Goal: Task Accomplishment & Management: Use online tool/utility

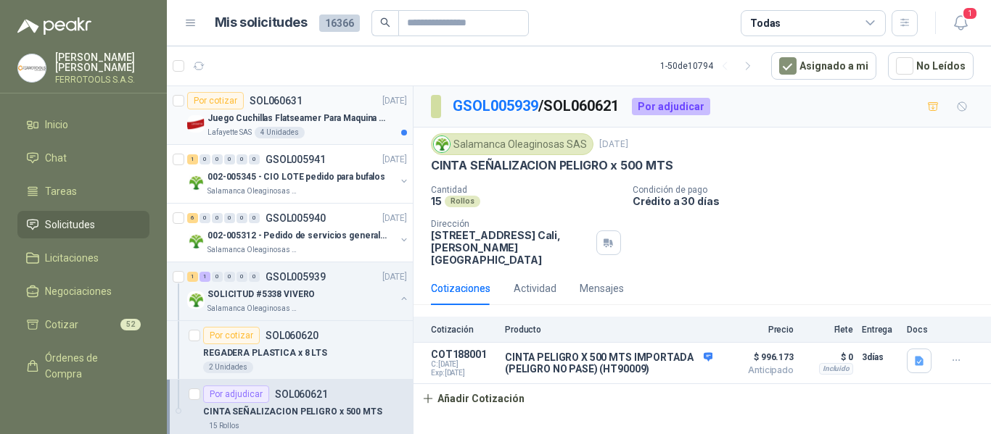
click at [352, 125] on div "Juego Cuchillas Flatseamer Para Maquina de Coser" at bounding box center [306, 117] width 199 height 17
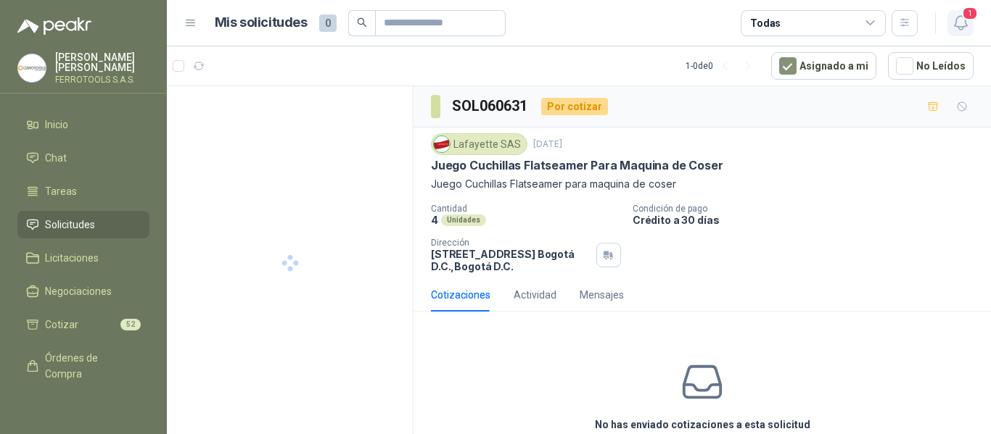
click at [964, 27] on icon "button" at bounding box center [960, 23] width 12 height 14
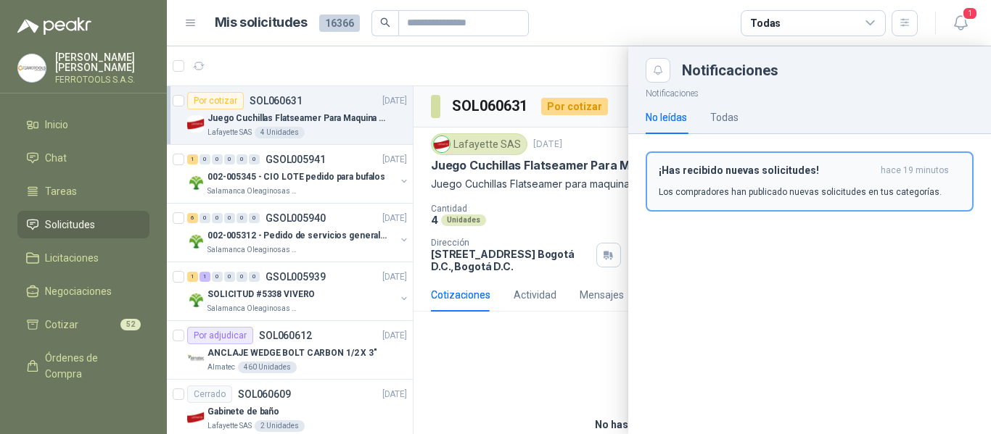
click at [698, 184] on div "¡Has recibido nuevas solicitudes! hace 19 minutos Los compradores han publicado…" at bounding box center [809, 182] width 302 height 34
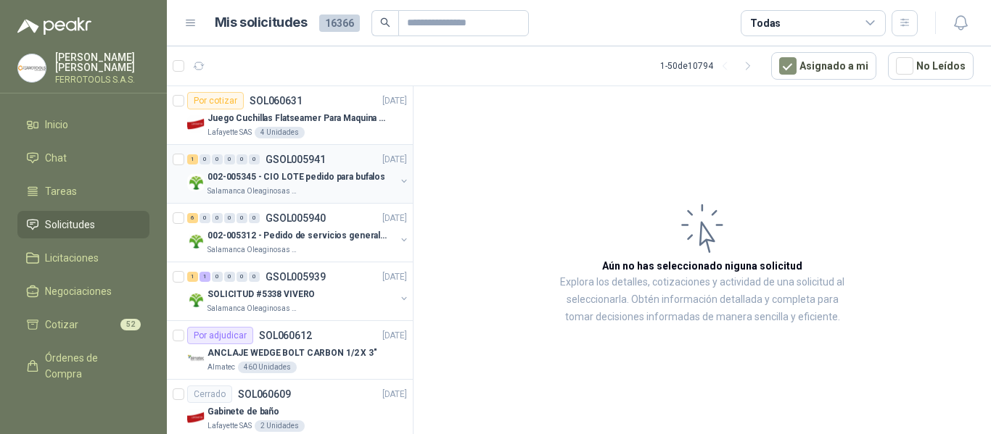
click at [313, 191] on div "Salamanca Oleaginosas SAS" at bounding box center [301, 192] width 188 height 12
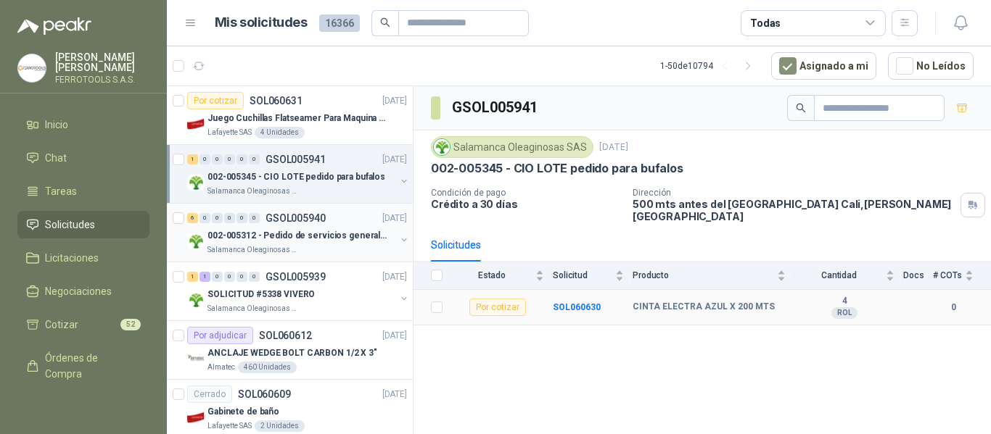
drag, startPoint x: 663, startPoint y: 305, endPoint x: 283, endPoint y: 242, distance: 385.2
click at [283, 242] on p "002-005312 - Pedido de servicios generales CASA RO" at bounding box center [297, 236] width 181 height 14
click at [318, 243] on div "002-005312 - Pedido de servicios generales CASA RO" at bounding box center [301, 235] width 188 height 17
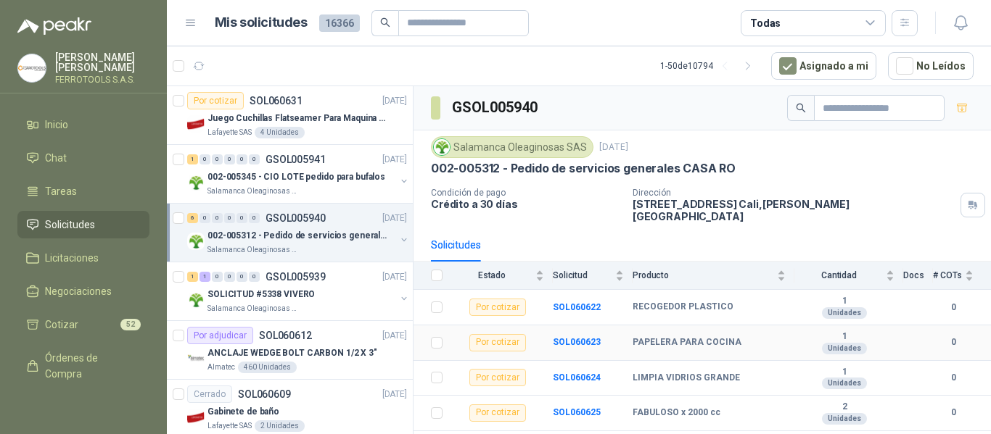
scroll to position [52, 0]
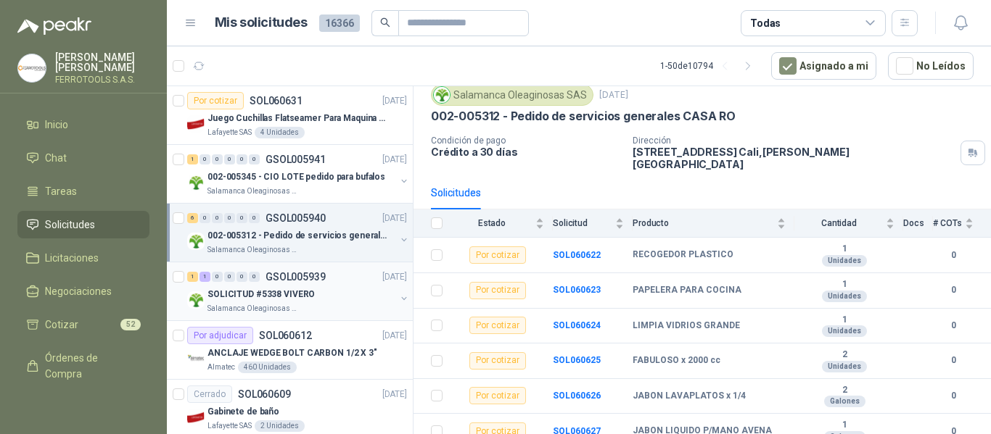
click at [347, 297] on div "SOLICITUD #5338 VIVERO" at bounding box center [301, 294] width 188 height 17
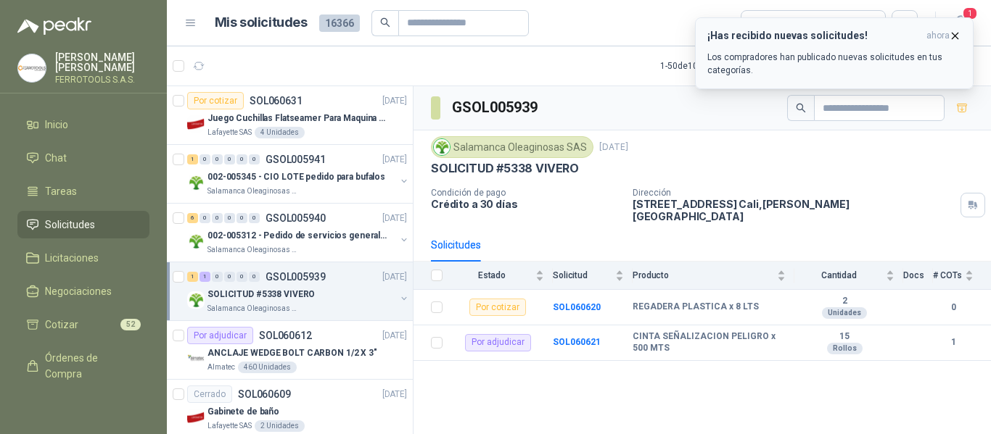
click at [844, 41] on h3 "¡Has recibido nuevas solicitudes!" at bounding box center [813, 36] width 213 height 12
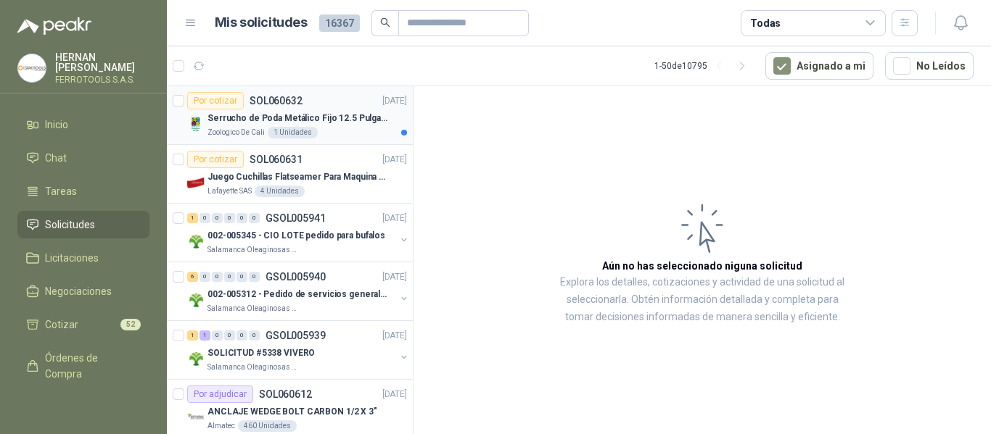
click at [342, 123] on p "Serrucho de Poda Metálico Fijo 12.5 Pulgadas Tramontina con Mango de Goma" at bounding box center [297, 119] width 181 height 14
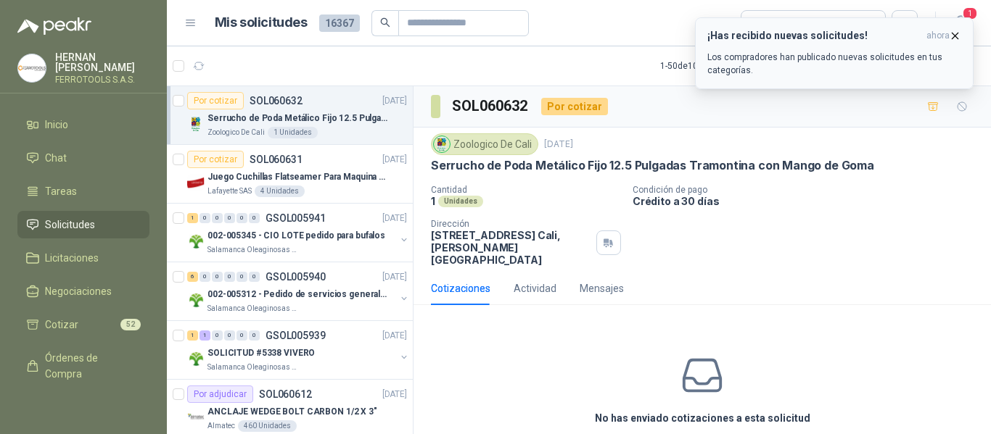
click at [793, 49] on div "¡Has recibido nuevas solicitudes! ahora Los compradores han publicado nuevas so…" at bounding box center [834, 53] width 254 height 47
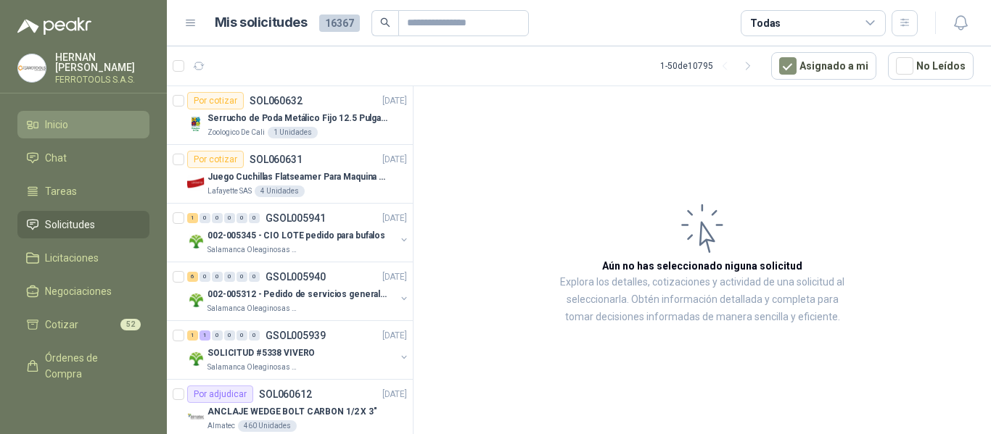
click at [70, 122] on li "Inicio" at bounding box center [83, 125] width 115 height 16
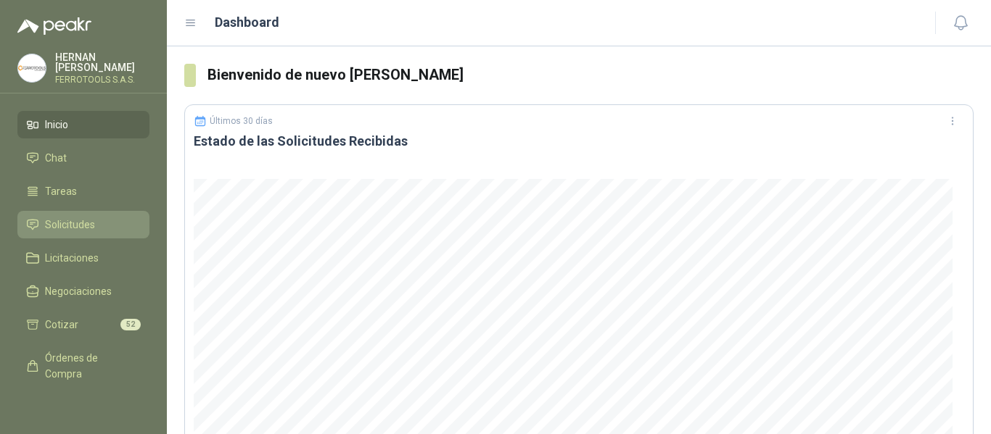
click at [60, 220] on span "Solicitudes" at bounding box center [70, 225] width 50 height 16
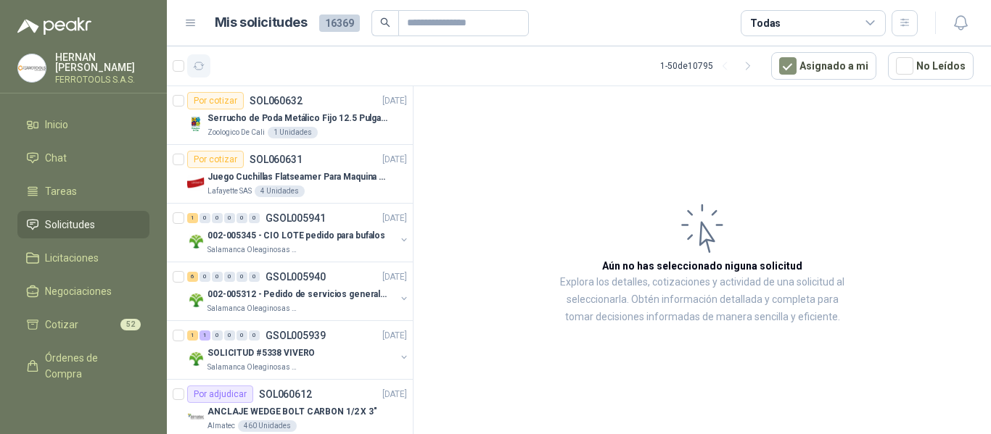
click at [197, 63] on icon "button" at bounding box center [199, 66] width 12 height 12
click at [568, 69] on article "1 - 50 de 10795 Asignado a mi No Leídos" at bounding box center [579, 65] width 824 height 39
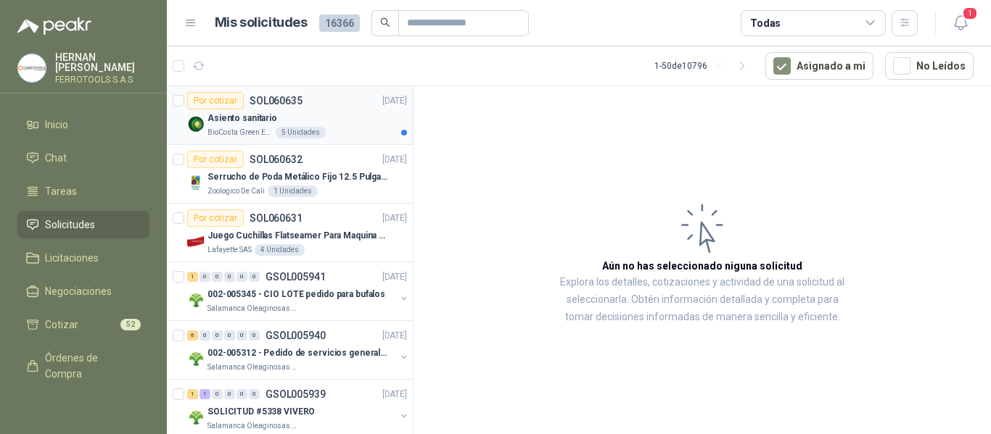
click at [362, 129] on div "BioCosta Green Energy S.A.S 5 Unidades" at bounding box center [306, 133] width 199 height 12
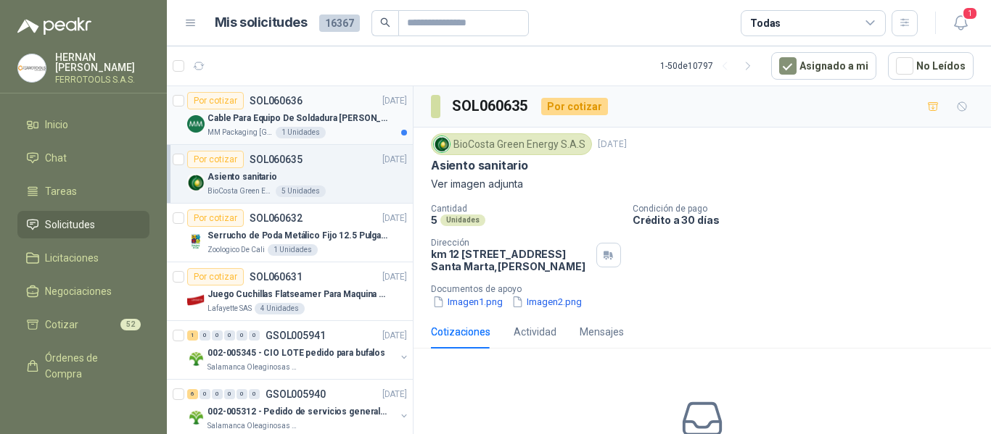
click at [331, 115] on p "Cable Para Equipo De Soldadura [PERSON_NAME]" at bounding box center [297, 119] width 181 height 14
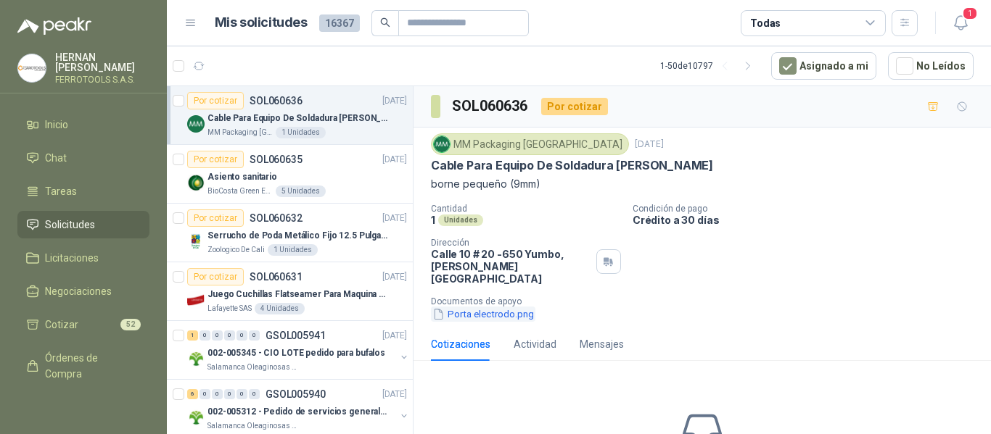
click at [481, 307] on button "Porta electrodo.png" at bounding box center [483, 314] width 104 height 15
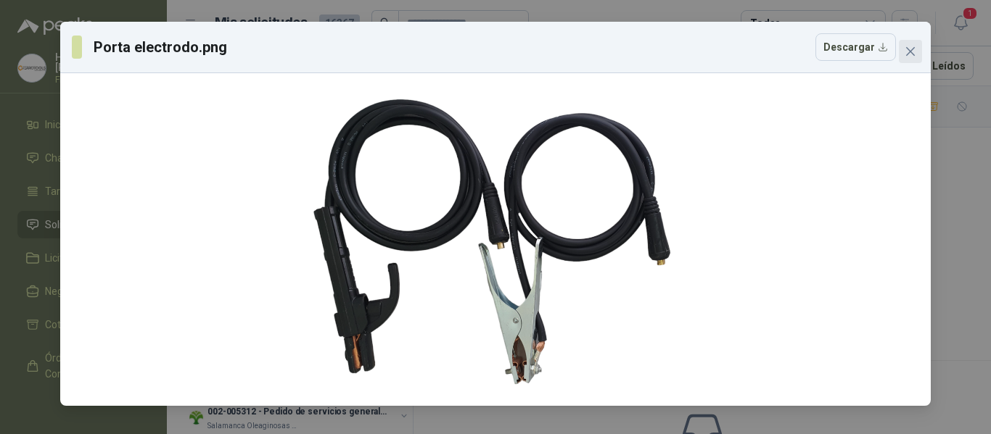
click at [914, 54] on icon "close" at bounding box center [910, 52] width 12 height 12
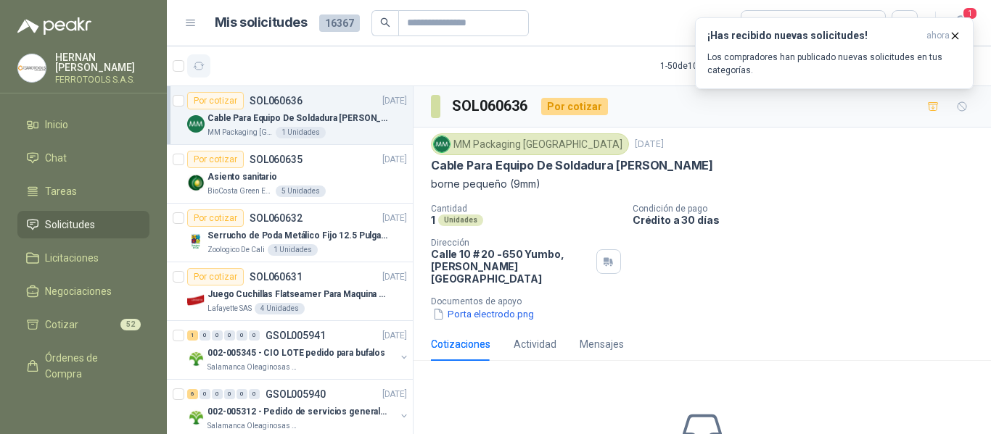
drag, startPoint x: 880, startPoint y: 209, endPoint x: 197, endPoint y: 67, distance: 697.0
click at [197, 67] on icon "button" at bounding box center [199, 66] width 12 height 12
click at [913, 57] on p "Los compradores han publicado nuevas solicitudes en tus categorías." at bounding box center [834, 64] width 254 height 26
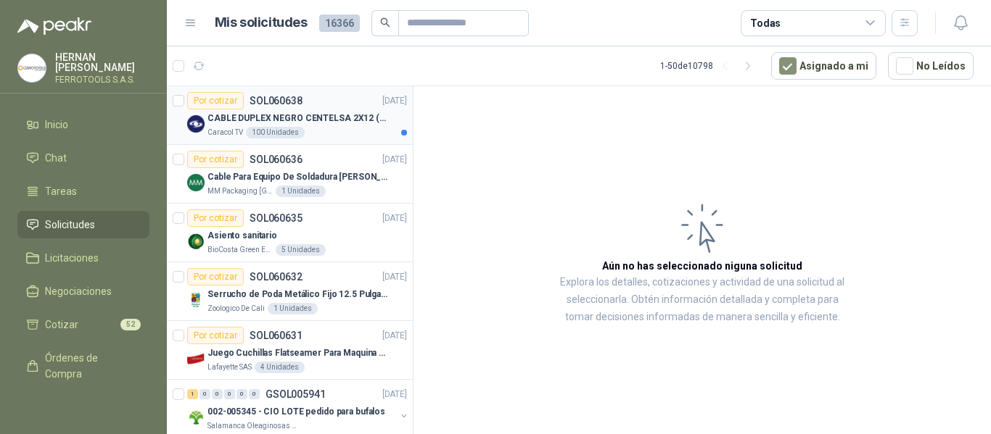
click at [346, 116] on p "CABLE DUPLEX NEGRO CENTELSA 2X12 (COLOR NEGRO)" at bounding box center [297, 119] width 181 height 14
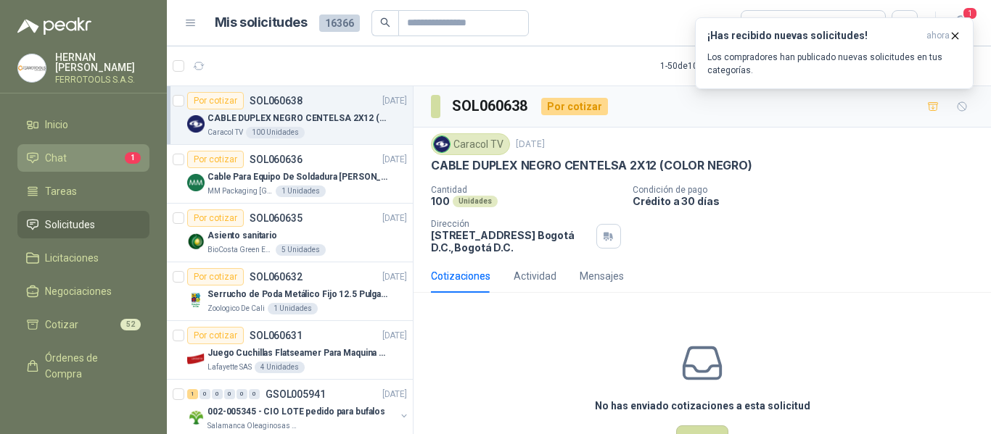
drag, startPoint x: 67, startPoint y: 80, endPoint x: 54, endPoint y: 154, distance: 74.4
click at [54, 154] on span "Chat" at bounding box center [56, 158] width 22 height 16
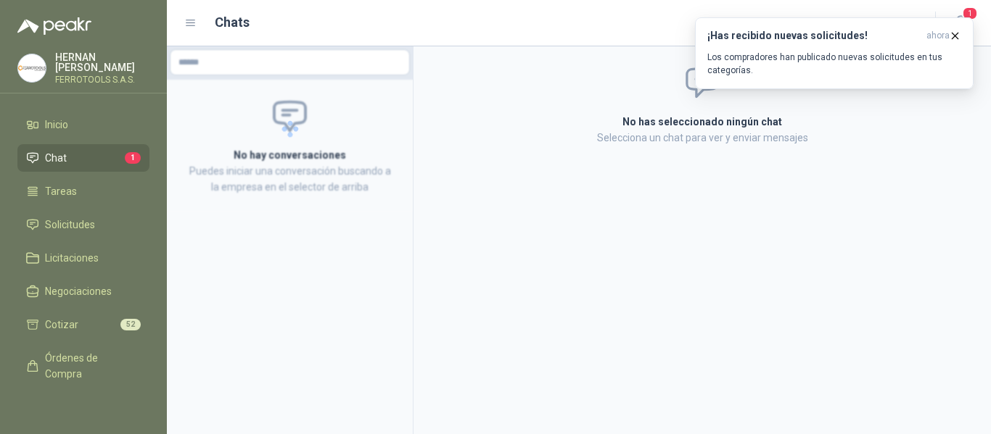
click at [73, 154] on li "Chat 1" at bounding box center [83, 158] width 115 height 16
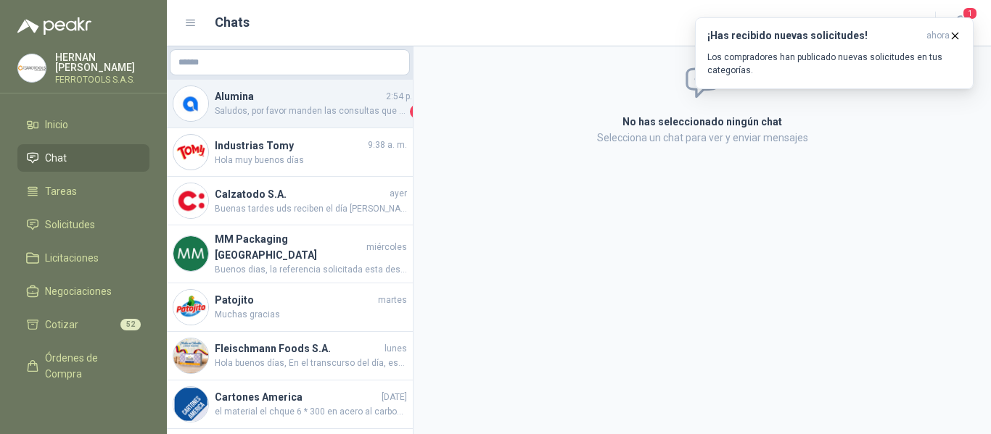
click at [333, 111] on span "Saludos, por favor manden las consultas que tengan al respecto al correo sdelga…" at bounding box center [311, 111] width 192 height 15
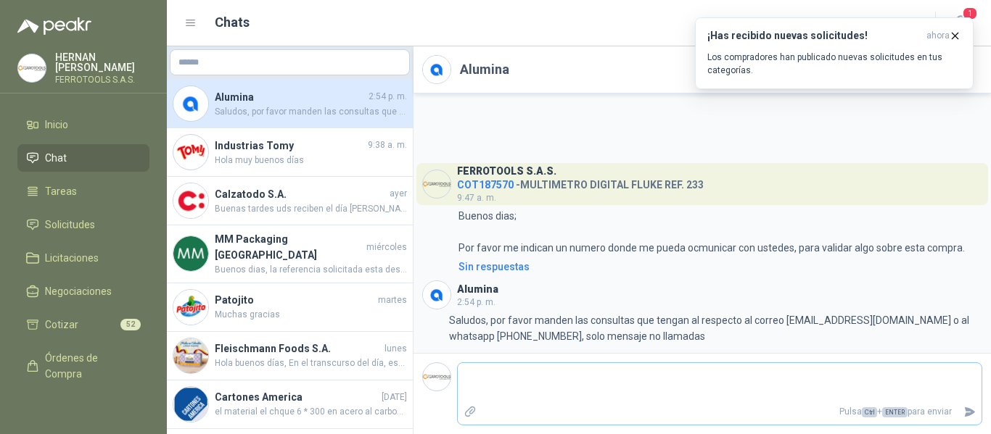
type textarea "*"
type textarea "**"
type textarea "***"
type textarea "****"
type textarea "*****"
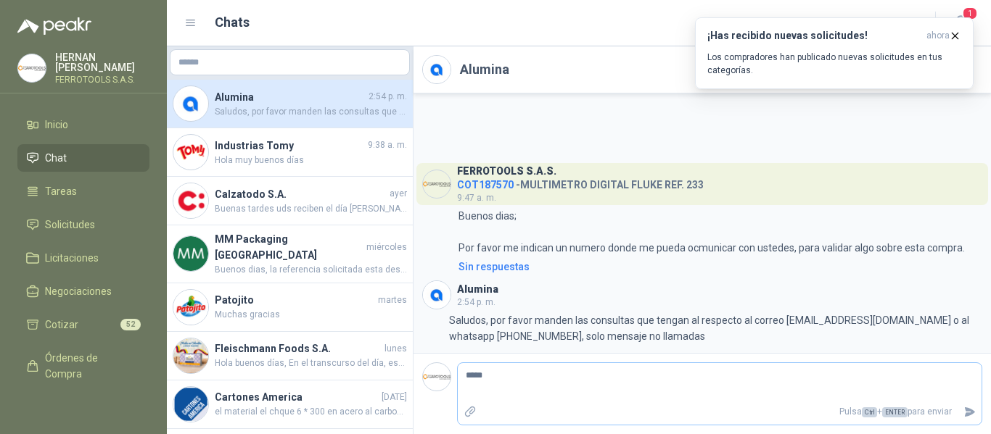
type textarea "******"
type textarea "********"
type textarea "*********"
type textarea "**********"
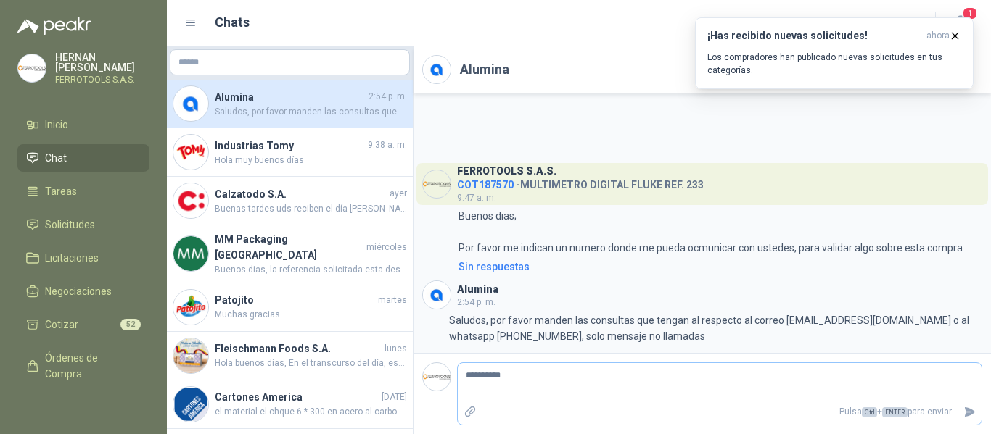
type textarea "**********"
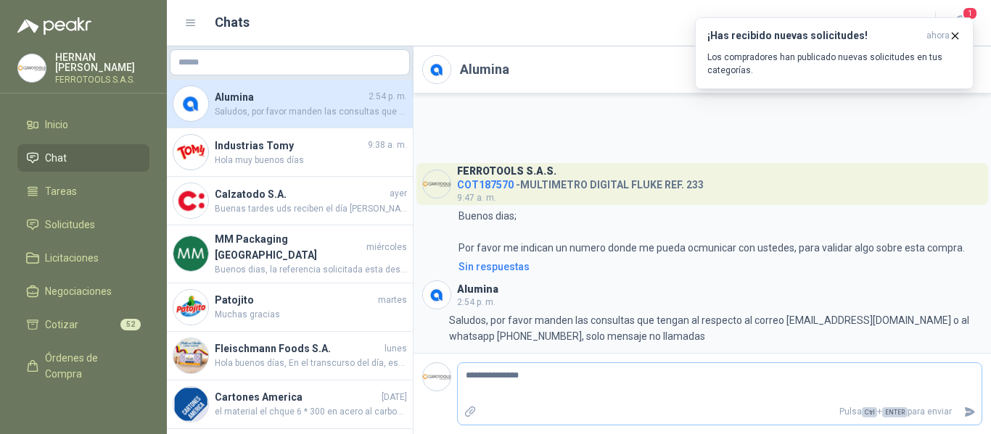
type textarea "**********"
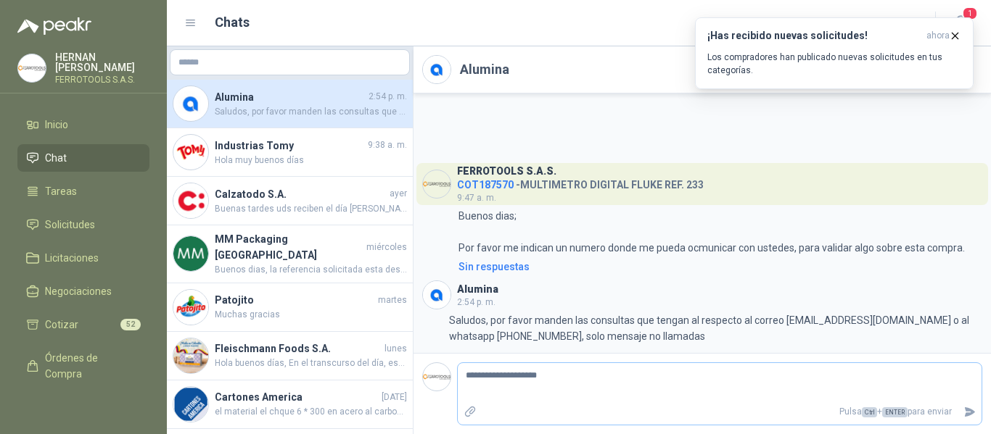
type textarea "**********"
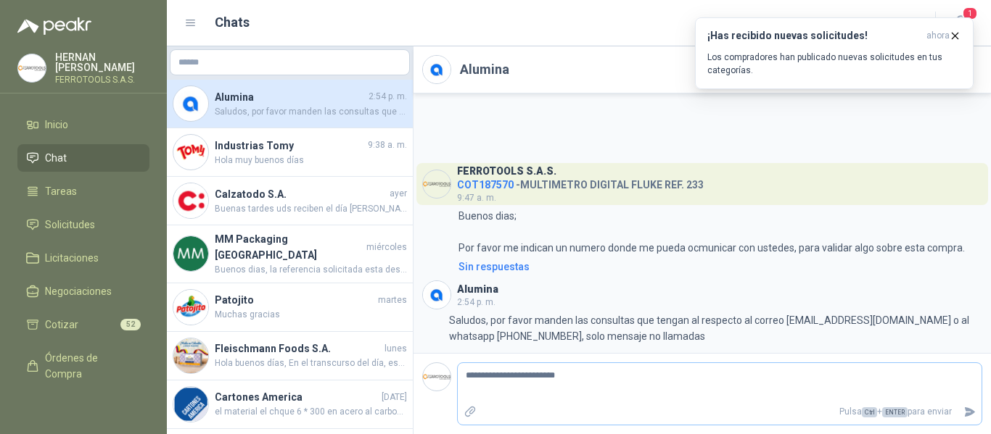
type textarea "**********"
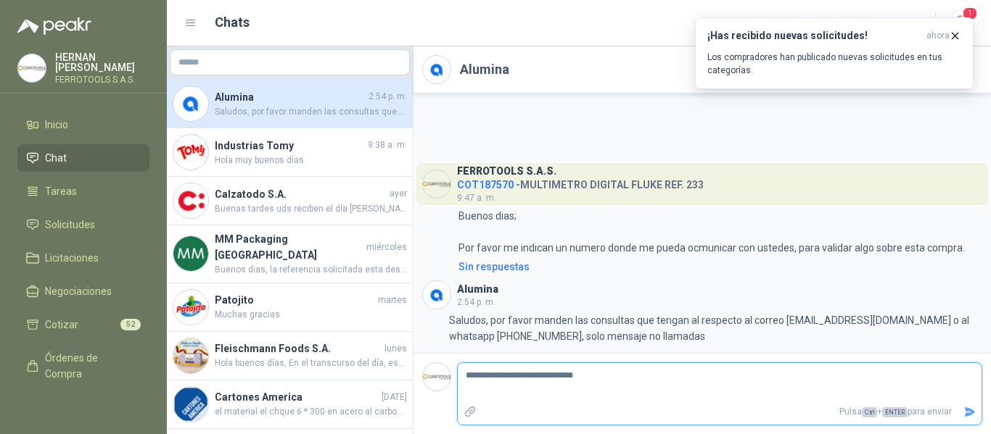
click at [968, 411] on icon "Enviar" at bounding box center [969, 412] width 10 height 9
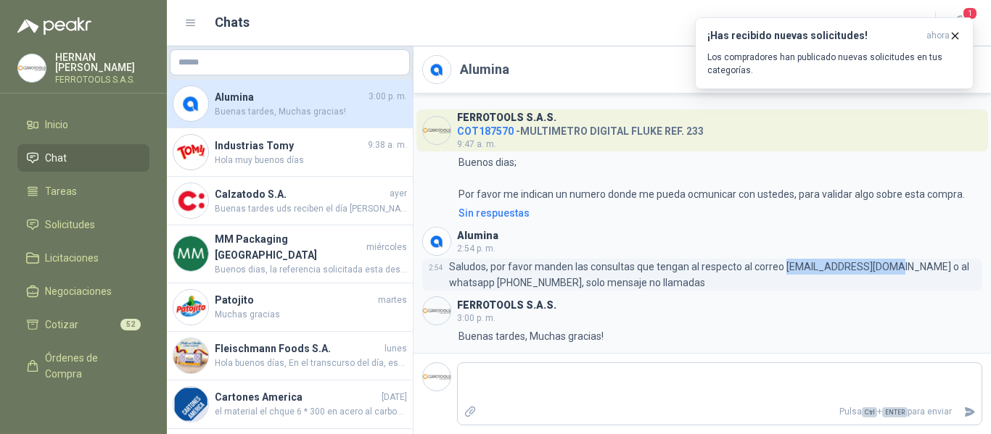
drag, startPoint x: 784, startPoint y: 267, endPoint x: 890, endPoint y: 263, distance: 106.7
click at [890, 263] on p "Saludos, por favor manden las consultas que tengan al respecto al correo sdelga…" at bounding box center [715, 275] width 533 height 32
copy p "sdelgado@alumina.com"
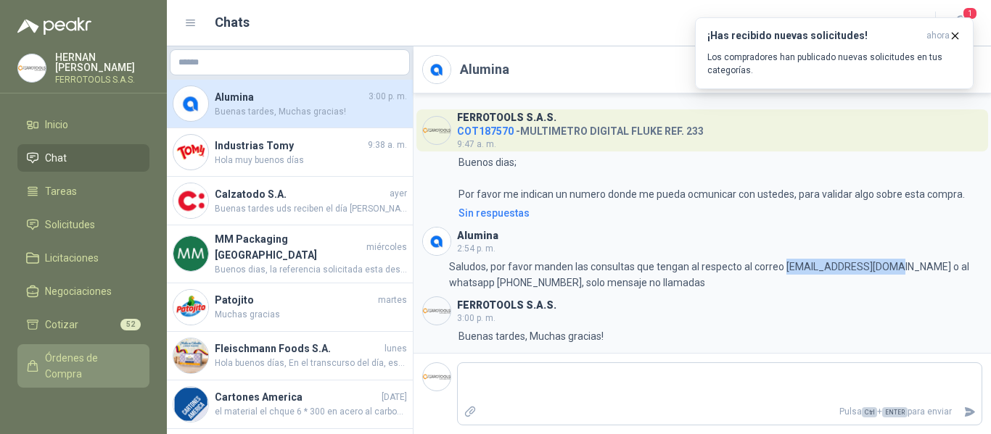
click at [48, 358] on span "Órdenes de Compra" at bounding box center [90, 366] width 91 height 32
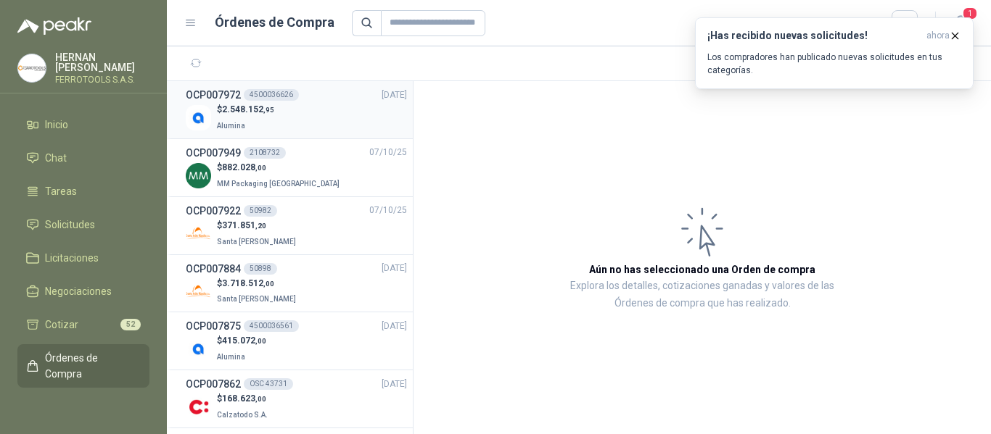
click at [232, 117] on p "Alumina" at bounding box center [245, 125] width 57 height 16
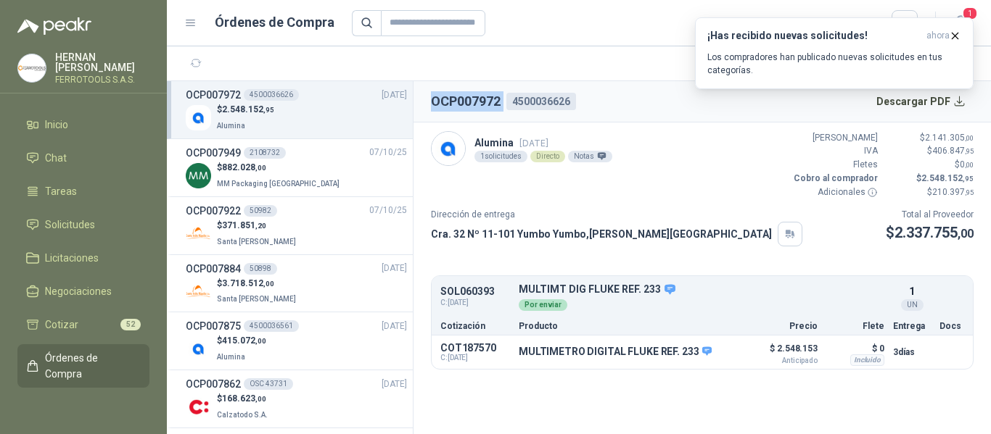
drag, startPoint x: 427, startPoint y: 99, endPoint x: 514, endPoint y: 109, distance: 87.7
click at [514, 109] on header "OCP007972 4500036626 Descargar PDF" at bounding box center [701, 101] width 577 height 41
copy h2 "OCP007972"
click at [60, 156] on span "Chat" at bounding box center [56, 158] width 22 height 16
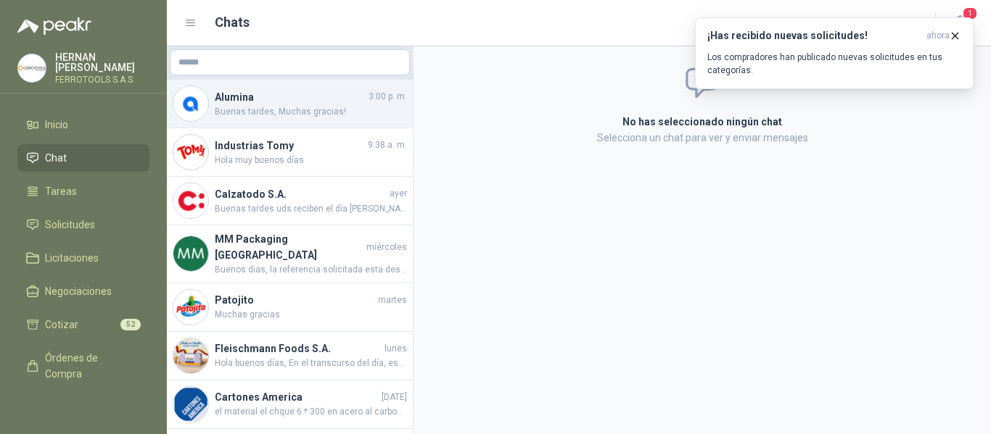
click at [310, 109] on span "Buenas tardes, Muchas gracias!" at bounding box center [311, 112] width 192 height 14
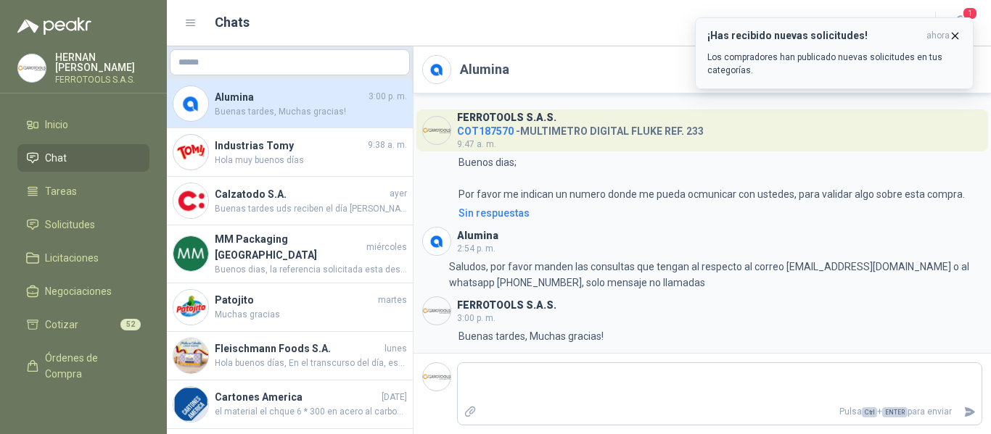
click at [853, 69] on p "Los compradores han publicado nuevas solicitudes en tus categorías." at bounding box center [834, 64] width 254 height 26
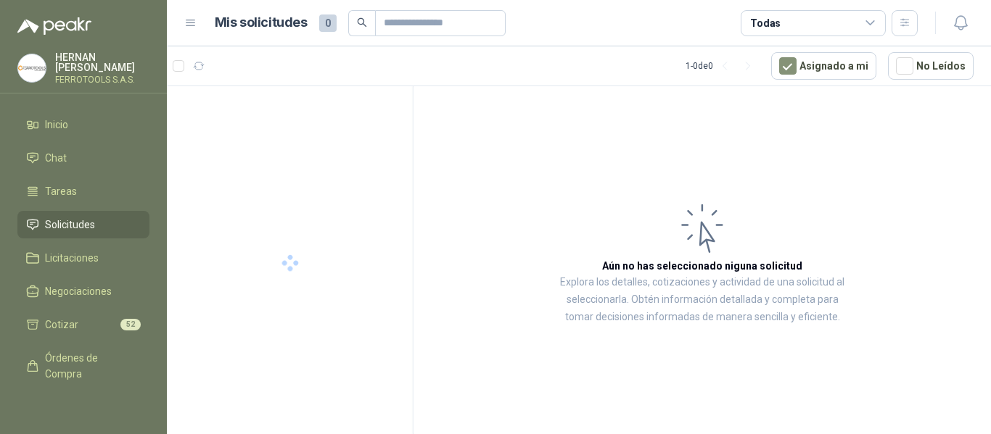
click at [70, 223] on span "Solicitudes" at bounding box center [70, 225] width 50 height 16
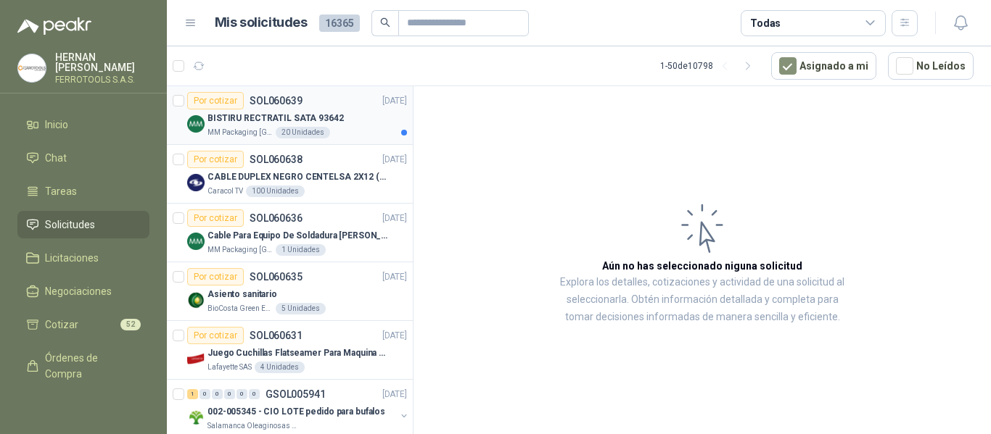
click at [350, 126] on div "BISTIRU RECTRATIL SATA 93642" at bounding box center [306, 117] width 199 height 17
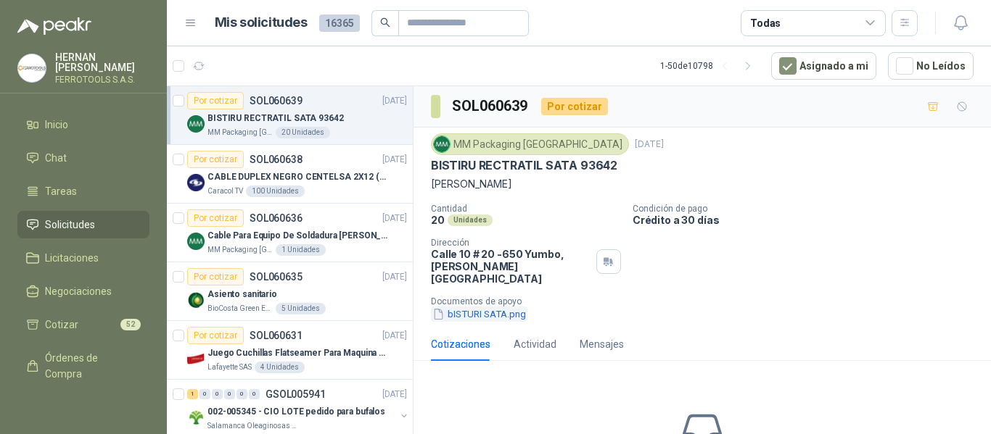
click at [493, 307] on button "bISTURI SATA.png" at bounding box center [479, 314] width 96 height 15
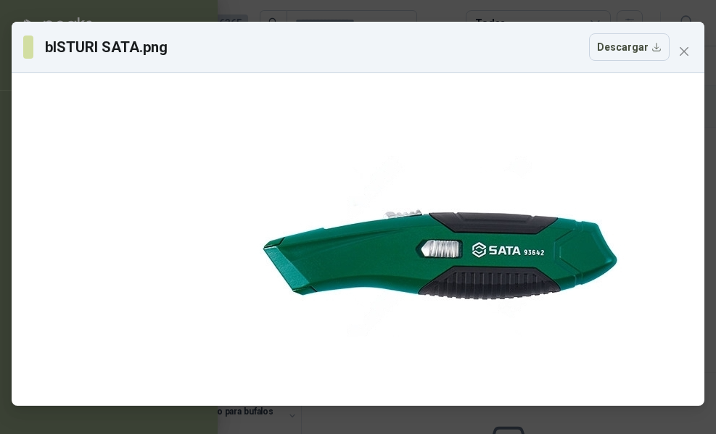
click at [479, 20] on div "bISTURI SATA.png Descargar" at bounding box center [358, 217] width 716 height 434
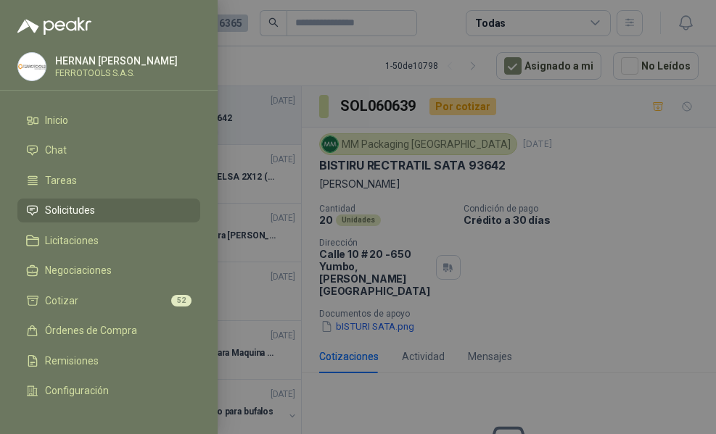
click at [590, 178] on div at bounding box center [358, 217] width 716 height 434
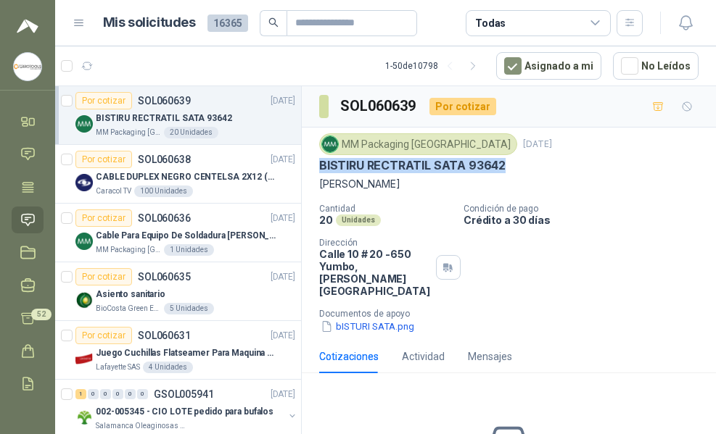
drag, startPoint x: 517, startPoint y: 164, endPoint x: 313, endPoint y: 168, distance: 203.8
click at [313, 168] on div "MM Packaging Colombia 9 oct, 2025 BISTIRU RECTRATIL SATA 93642 Marca SATA Canti…" at bounding box center [509, 234] width 414 height 212
copy p "BISTIRU RECTRATIL SATA 93642"
click at [373, 319] on button "bISTURI SATA.png" at bounding box center [367, 326] width 96 height 15
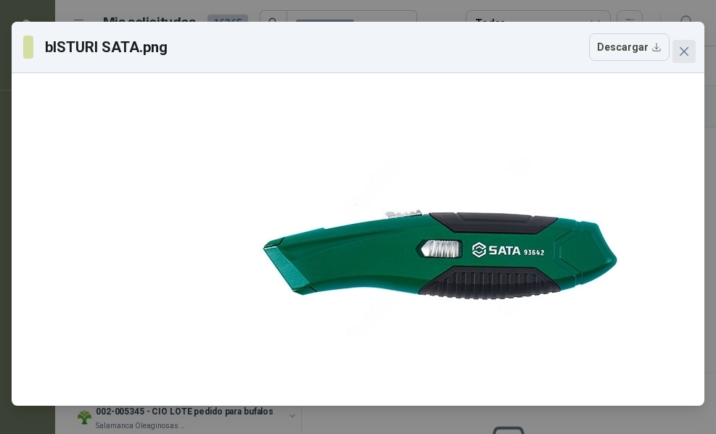
click at [685, 48] on icon "close" at bounding box center [684, 52] width 12 height 12
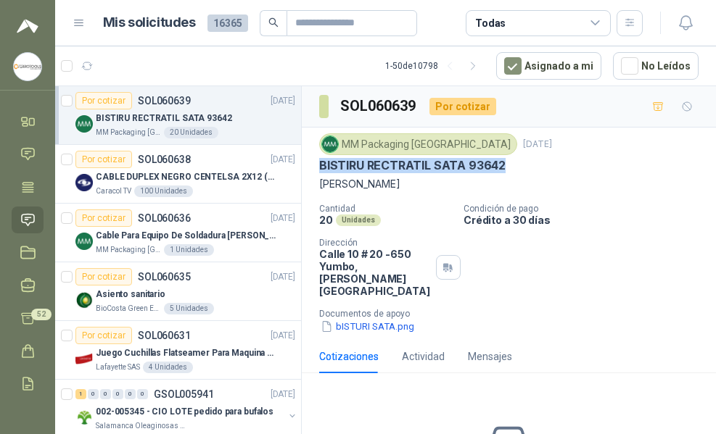
copy p "BISTIRU RECTRATIL SATA 93642"
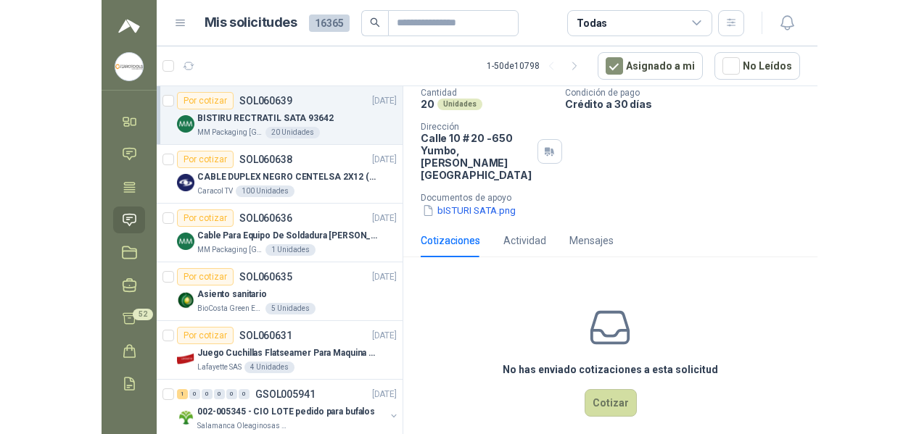
scroll to position [118, 0]
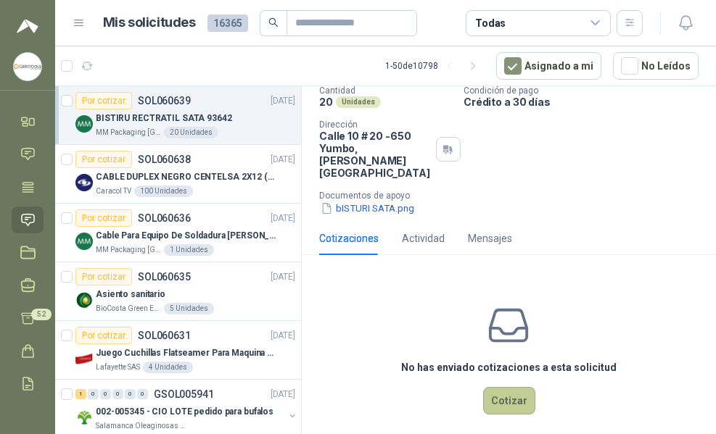
click at [500, 391] on button "Cotizar" at bounding box center [509, 401] width 52 height 28
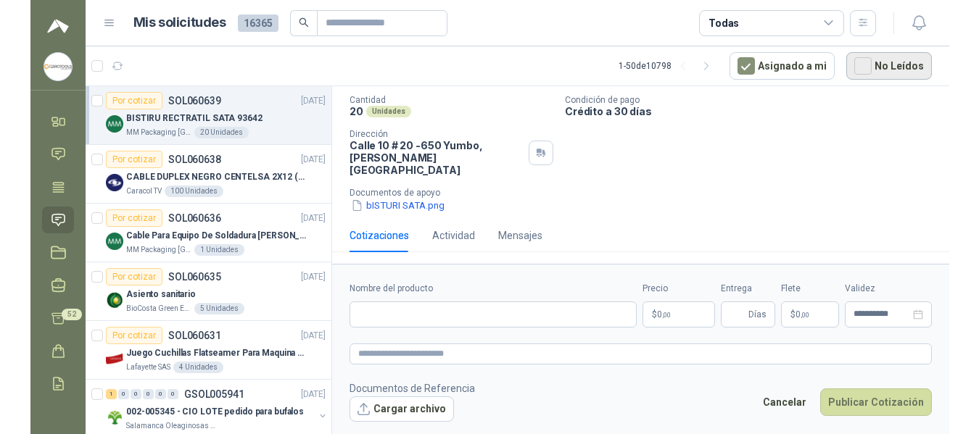
scroll to position [96, 0]
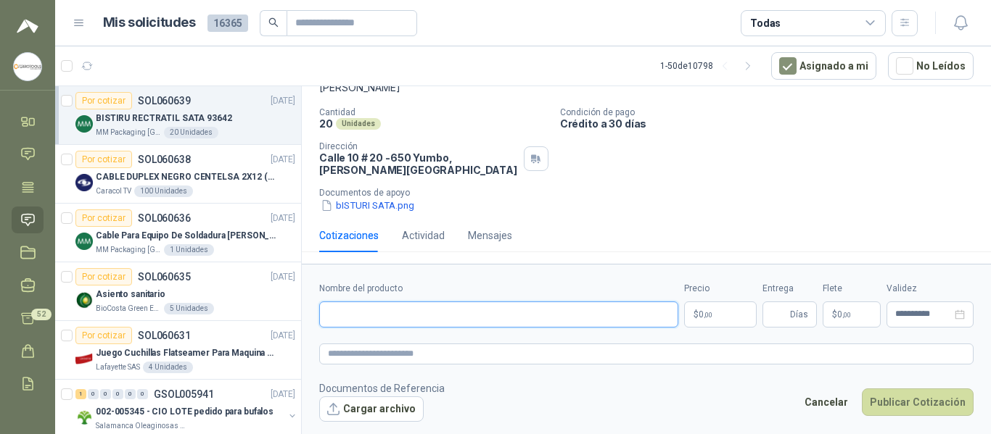
click at [516, 322] on input "Nombre del producto" at bounding box center [498, 315] width 359 height 26
paste input "**********"
type input "**********"
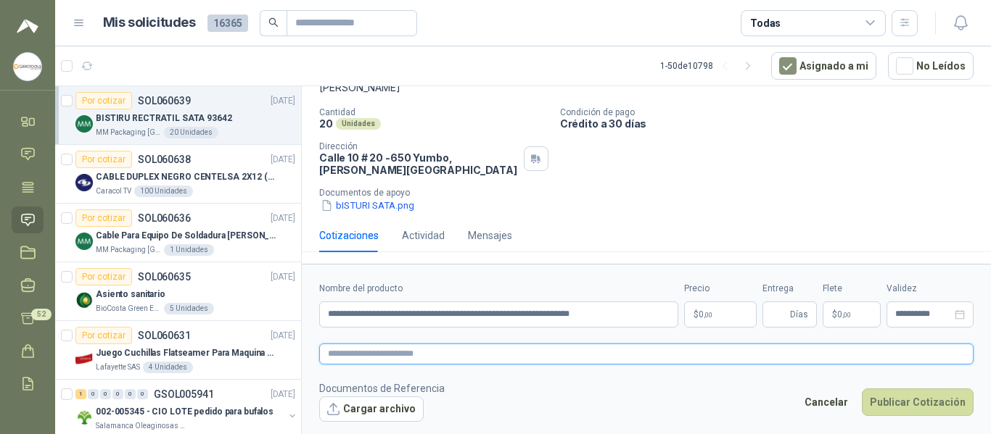
click at [534, 350] on textarea at bounding box center [646, 354] width 654 height 21
paste textarea "**********"
type textarea "**********"
click at [732, 313] on p "$ 0 ,00" at bounding box center [720, 315] width 73 height 26
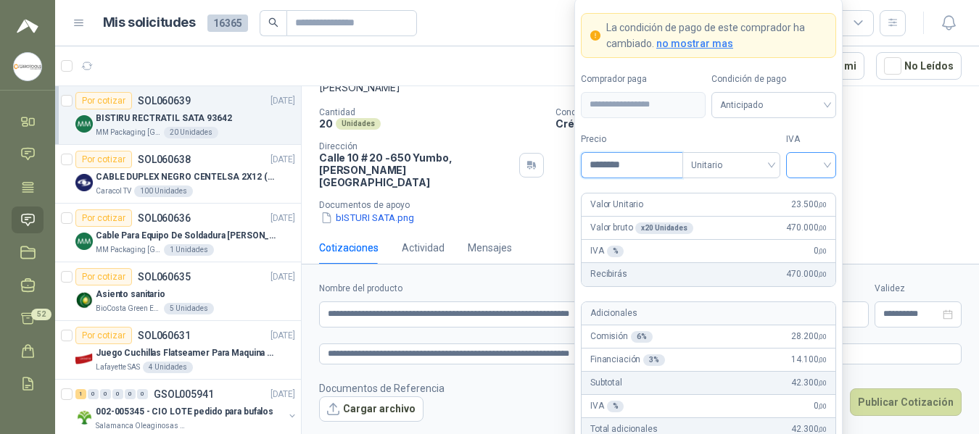
type input "********"
drag, startPoint x: 812, startPoint y: 158, endPoint x: 812, endPoint y: 182, distance: 23.9
click at [813, 158] on input "search" at bounding box center [811, 164] width 33 height 22
click at [805, 201] on div "19%" at bounding box center [811, 195] width 27 height 16
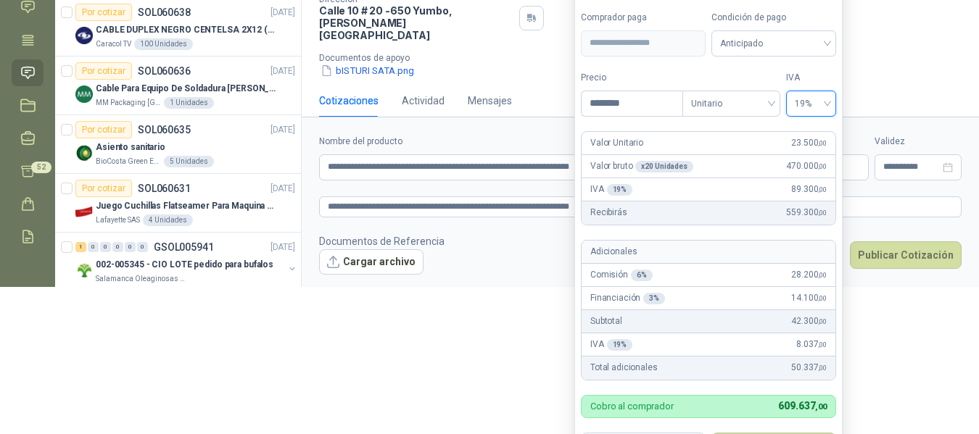
scroll to position [149, 0]
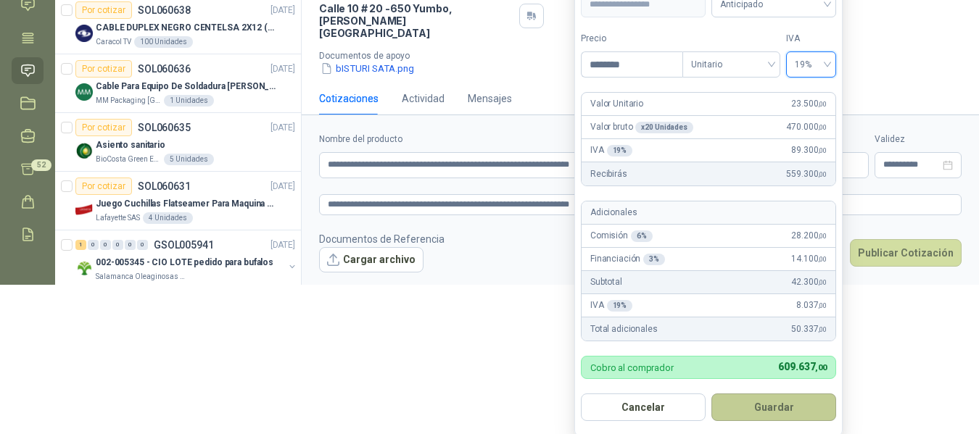
click at [766, 407] on button "Guardar" at bounding box center [773, 408] width 125 height 28
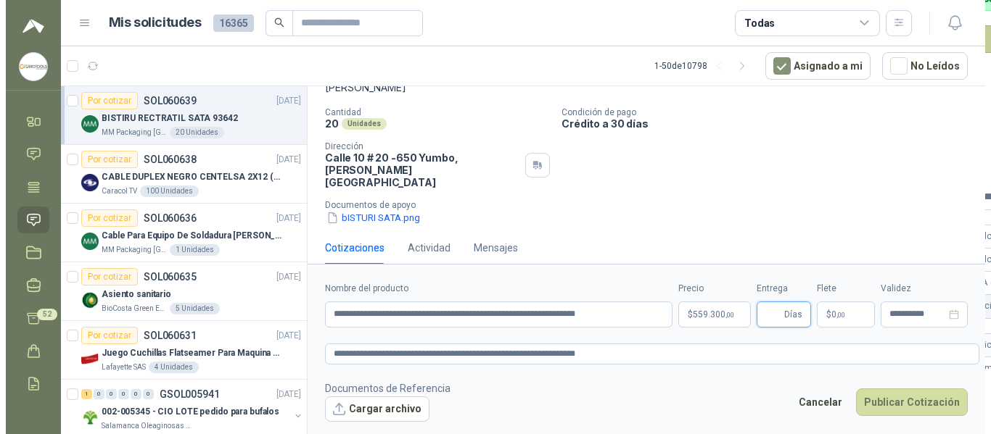
scroll to position [0, 0]
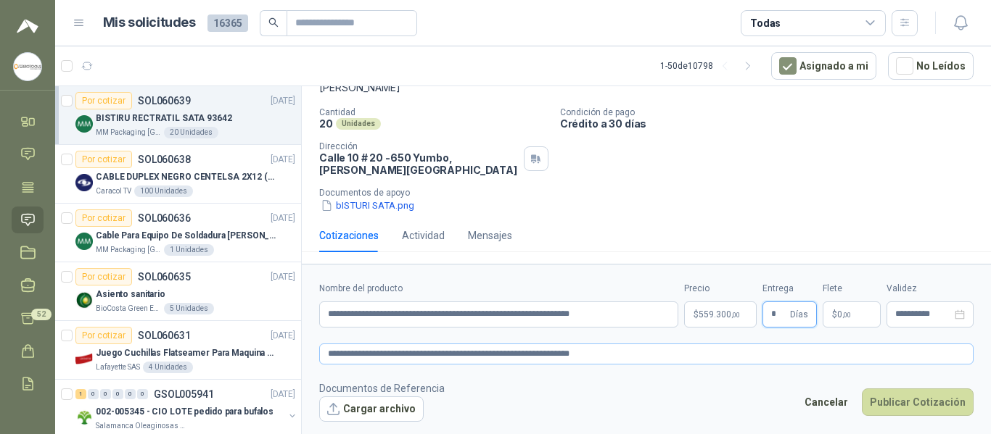
type input "*"
click at [861, 389] on button "Publicar Cotización" at bounding box center [917, 403] width 112 height 28
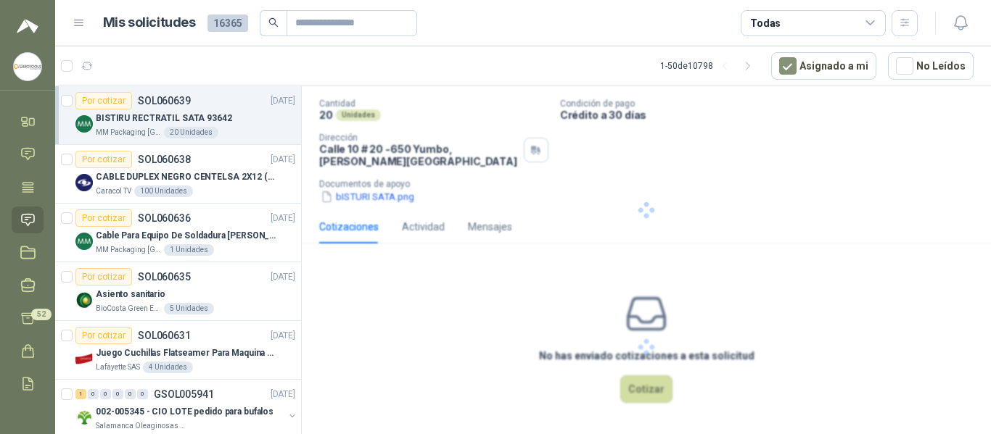
scroll to position [17, 0]
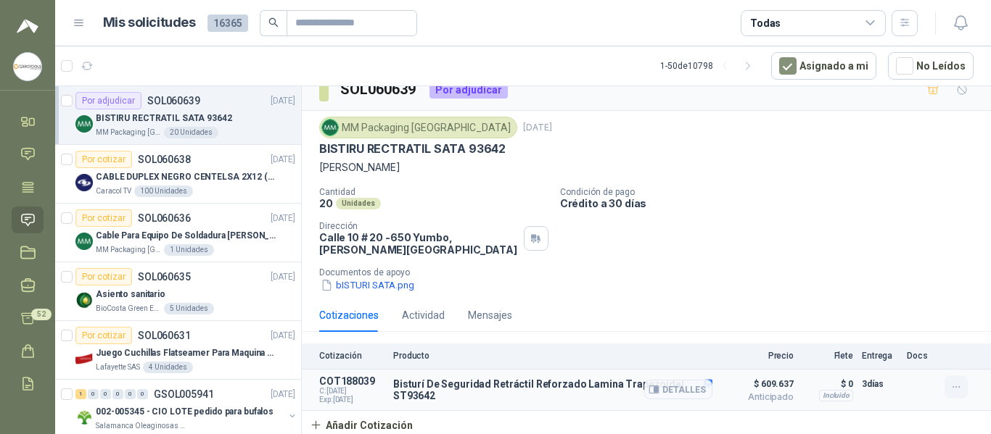
click at [950, 390] on icon "button" at bounding box center [956, 387] width 12 height 12
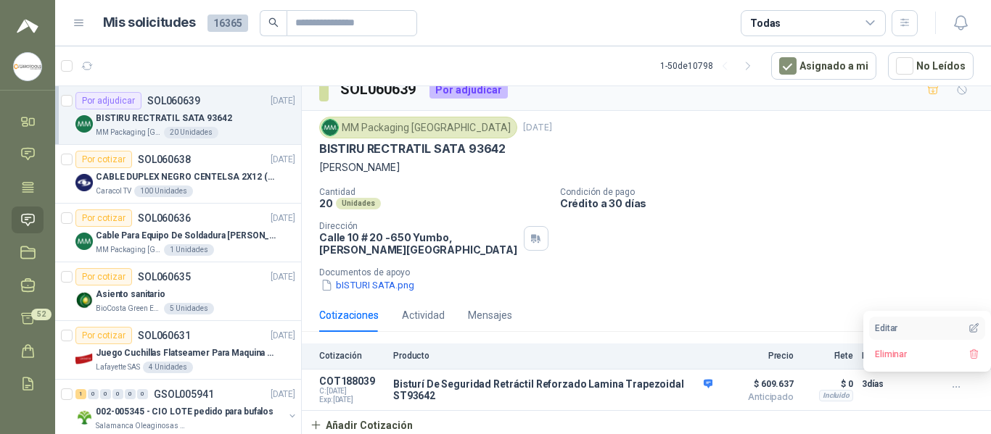
click at [883, 319] on button "Editar" at bounding box center [927, 328] width 116 height 23
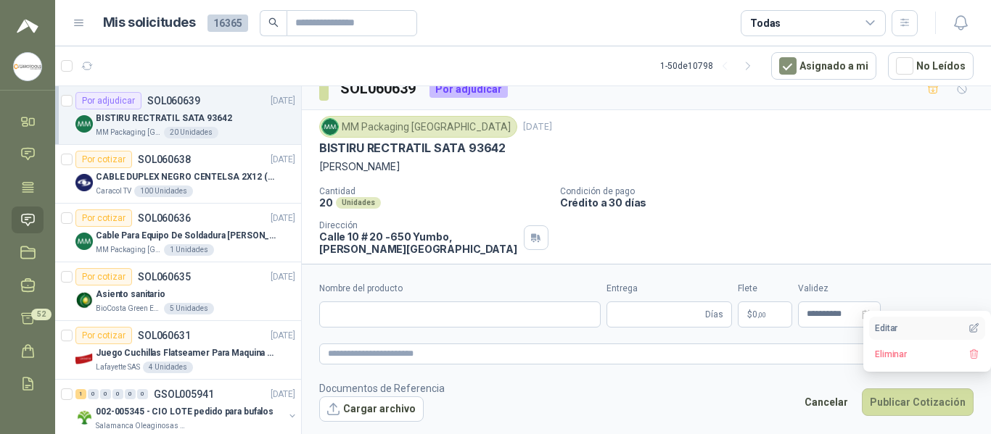
type input "**********"
type input "*"
type textarea "**********"
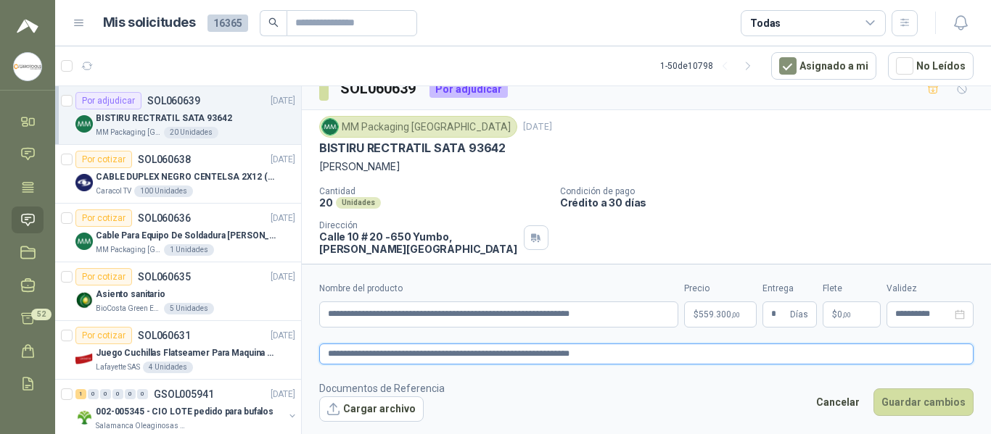
click at [635, 355] on textarea "**********" at bounding box center [646, 354] width 654 height 21
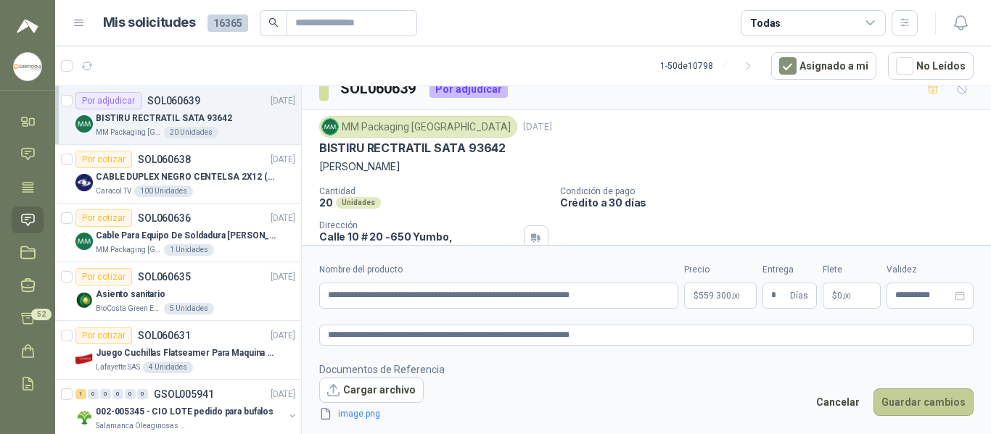
click at [925, 405] on button "Guardar cambios" at bounding box center [923, 403] width 100 height 28
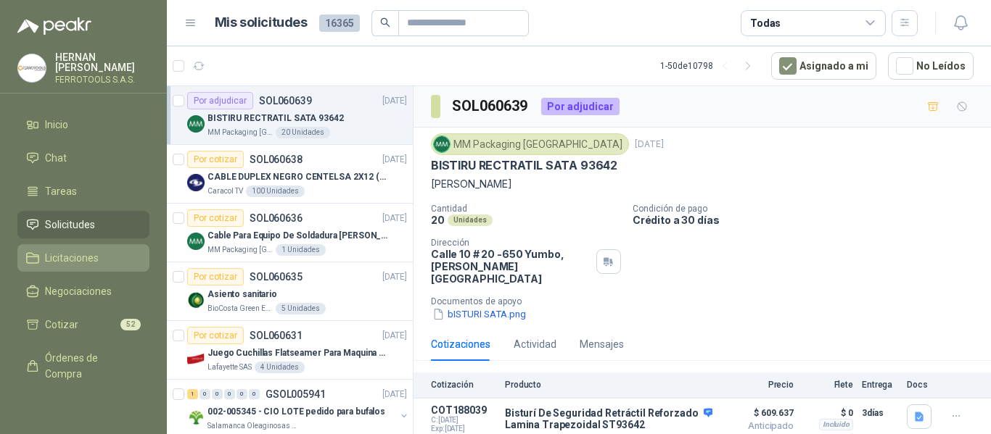
click at [78, 244] on link "Licitaciones" at bounding box center [83, 258] width 132 height 28
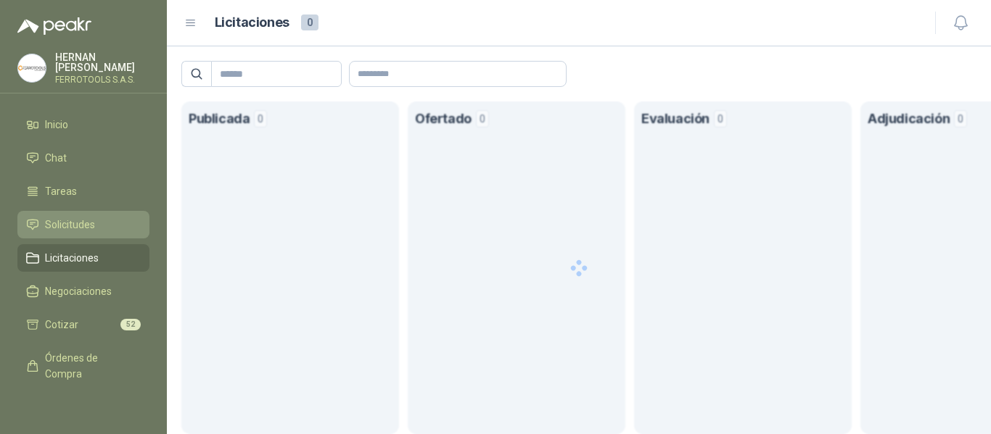
click at [73, 224] on span "Solicitudes" at bounding box center [70, 225] width 50 height 16
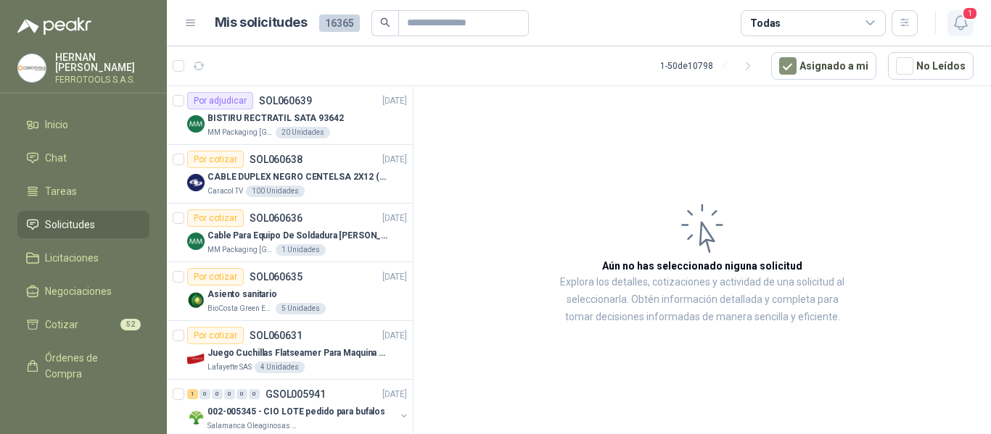
click at [967, 22] on icon "button" at bounding box center [960, 23] width 18 height 18
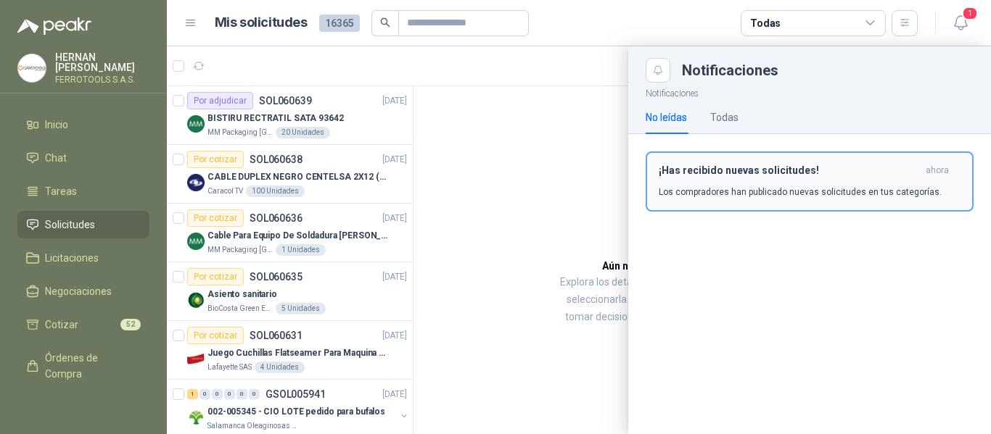
click at [718, 189] on p "Los compradores han publicado nuevas solicitudes en tus categorías." at bounding box center [799, 192] width 283 height 13
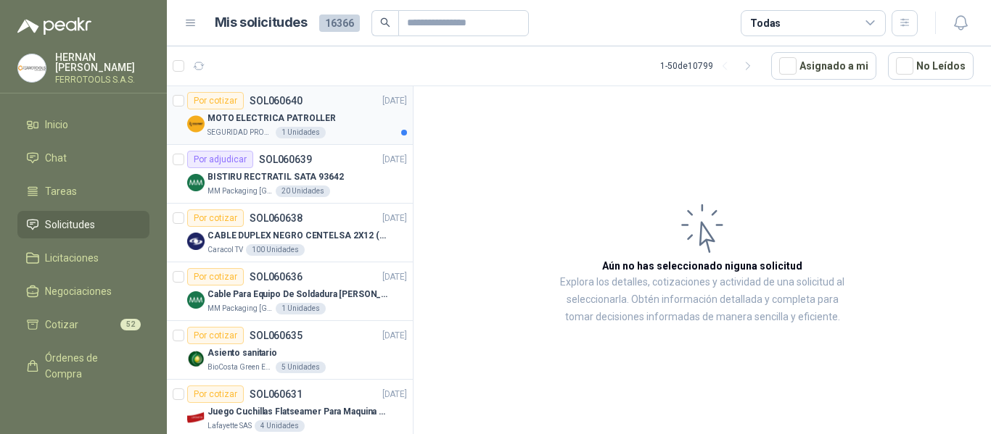
click at [339, 113] on div "MOTO ELECTRICA PATROLLER" at bounding box center [306, 117] width 199 height 17
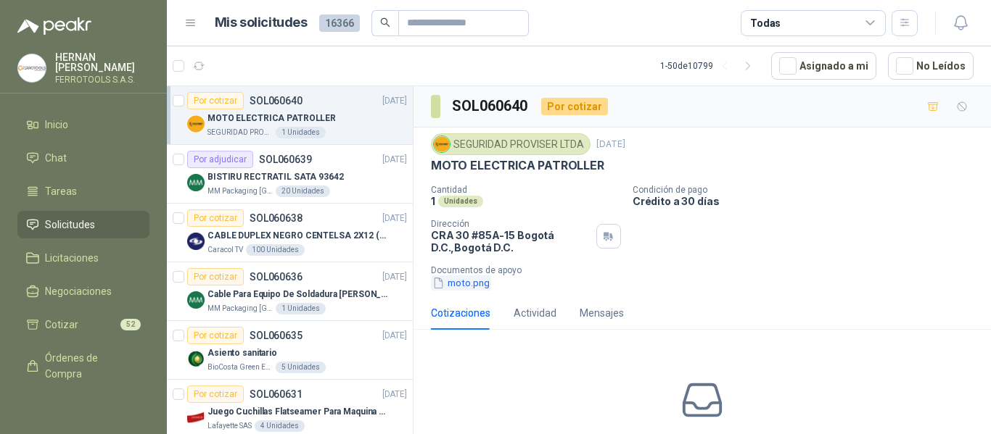
click at [476, 285] on button "moto.png" at bounding box center [461, 283] width 60 height 15
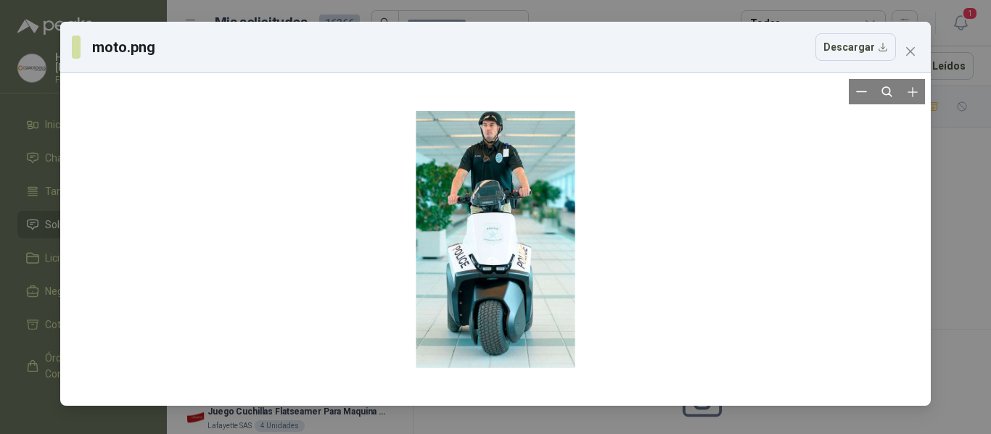
click at [495, 302] on div at bounding box center [494, 239] width 159 height 257
click at [907, 50] on icon "close" at bounding box center [910, 52] width 12 height 12
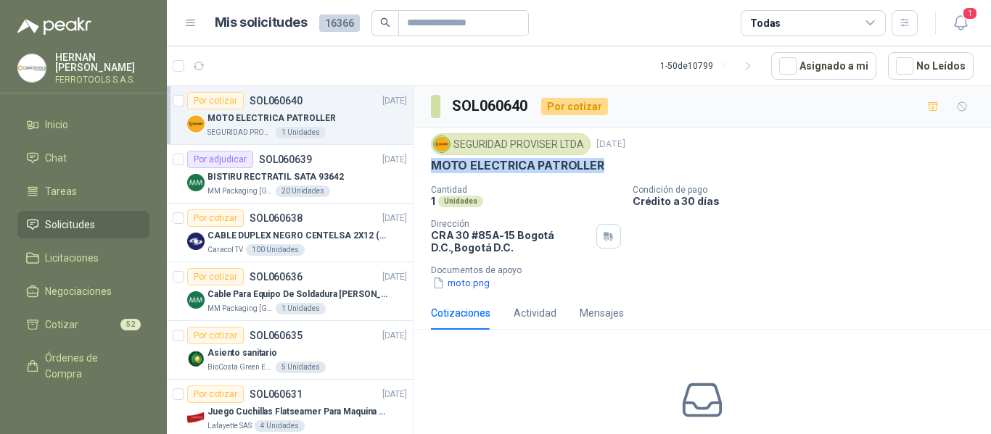
drag, startPoint x: 426, startPoint y: 166, endPoint x: 627, endPoint y: 165, distance: 200.9
click at [627, 165] on div "SEGURIDAD PROVISER LTDA 9 oct, 2025 MOTO ELECTRICA PATROLLER Cantidad 1 Unidade…" at bounding box center [701, 212] width 577 height 169
copy p "MOTO ELECTRICA PATROLLER"
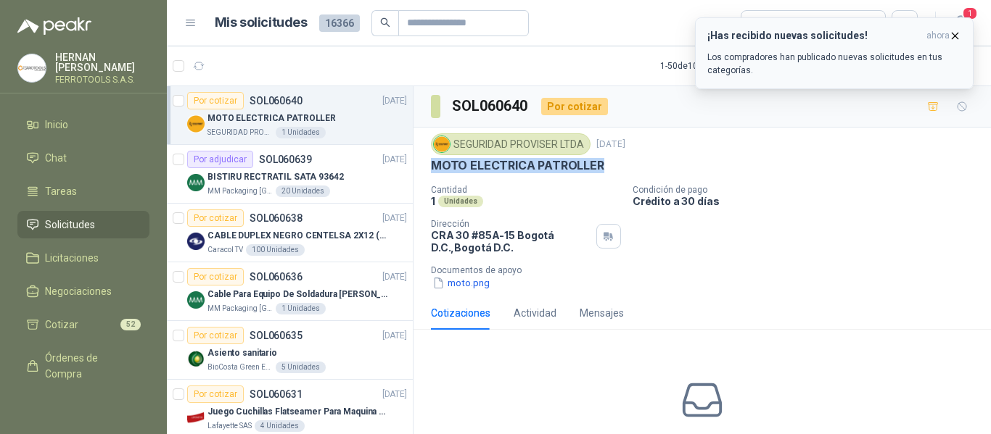
click at [859, 73] on p "Los compradores han publicado nuevas solicitudes en tus categorías." at bounding box center [834, 64] width 254 height 26
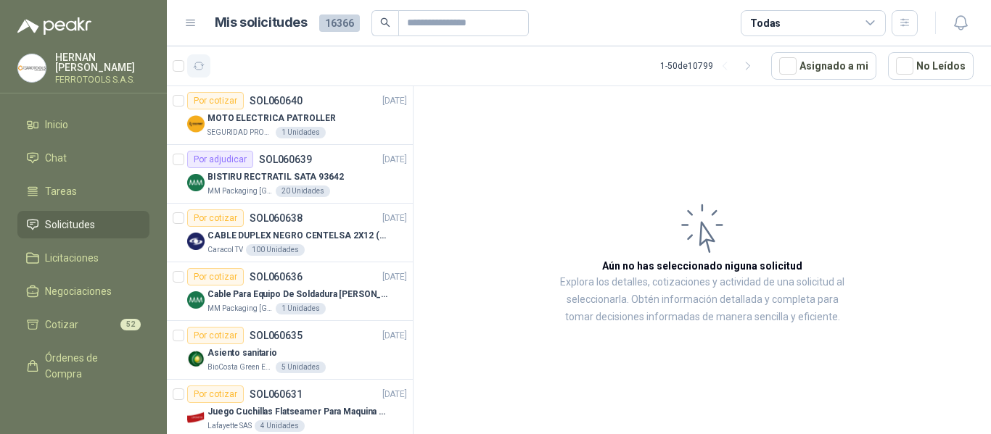
click at [195, 58] on button "button" at bounding box center [198, 65] width 23 height 23
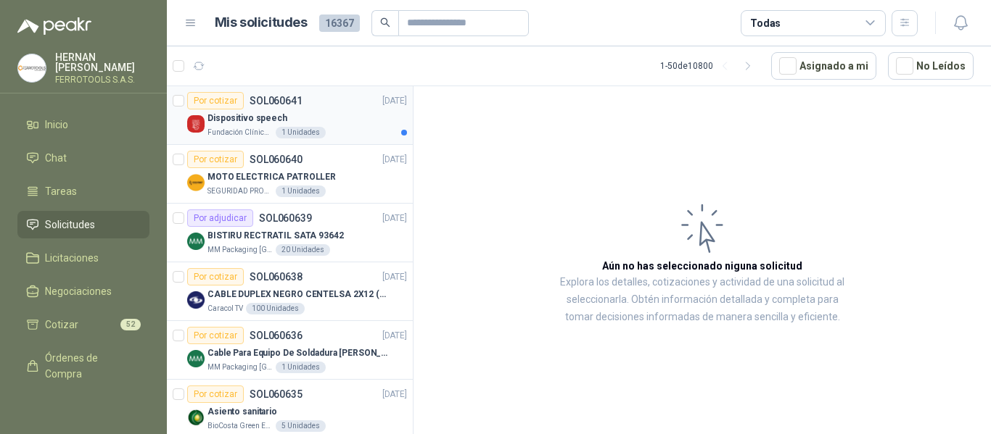
click at [372, 123] on div "Dispositivo speech" at bounding box center [306, 117] width 199 height 17
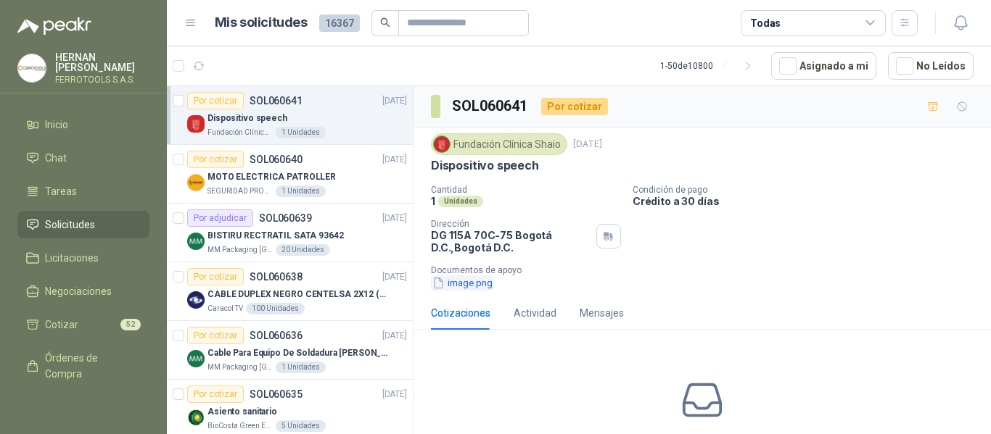
click at [463, 286] on button "image.png" at bounding box center [462, 283] width 63 height 15
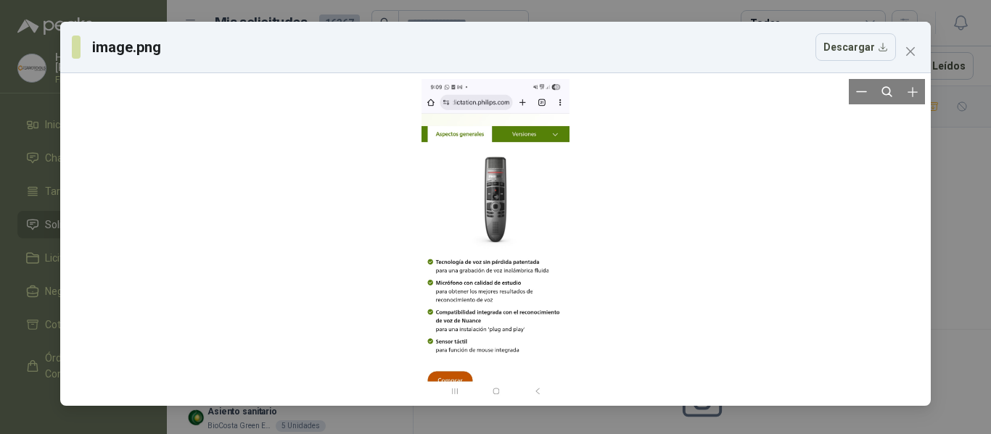
click at [503, 208] on div at bounding box center [495, 239] width 148 height 321
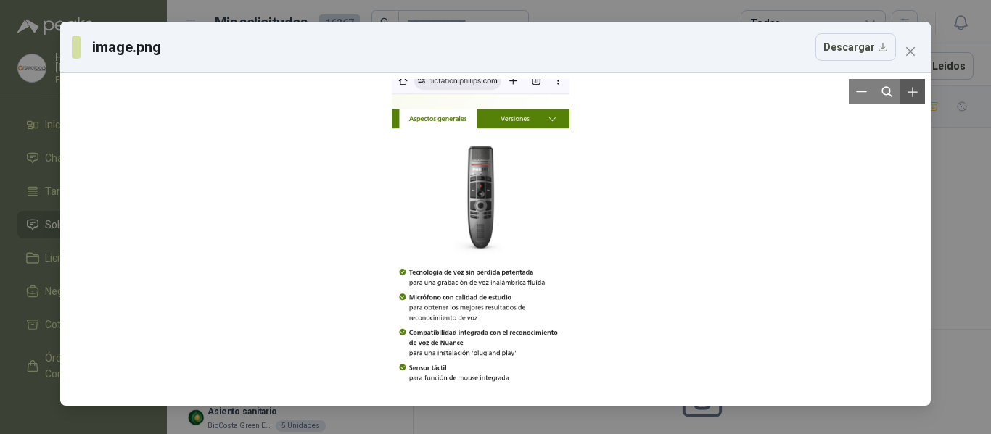
click at [914, 90] on icon "Zoom in" at bounding box center [912, 92] width 15 height 15
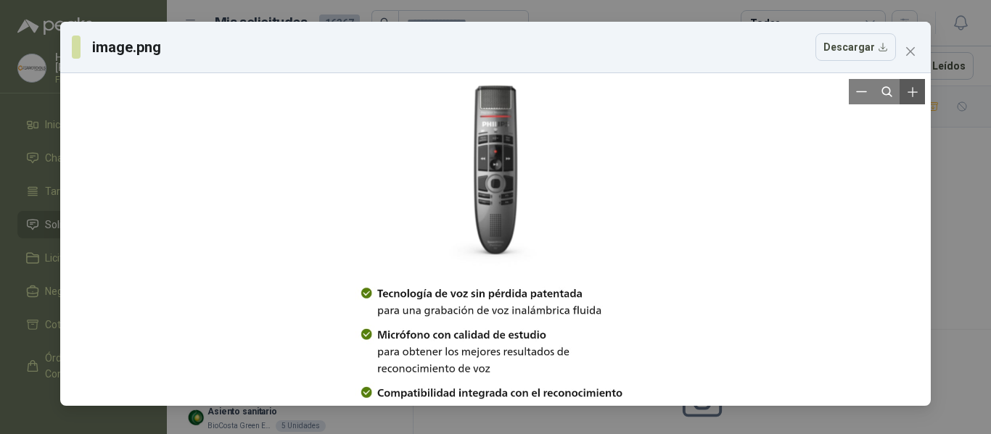
click at [914, 90] on icon "Zoom in" at bounding box center [912, 92] width 15 height 15
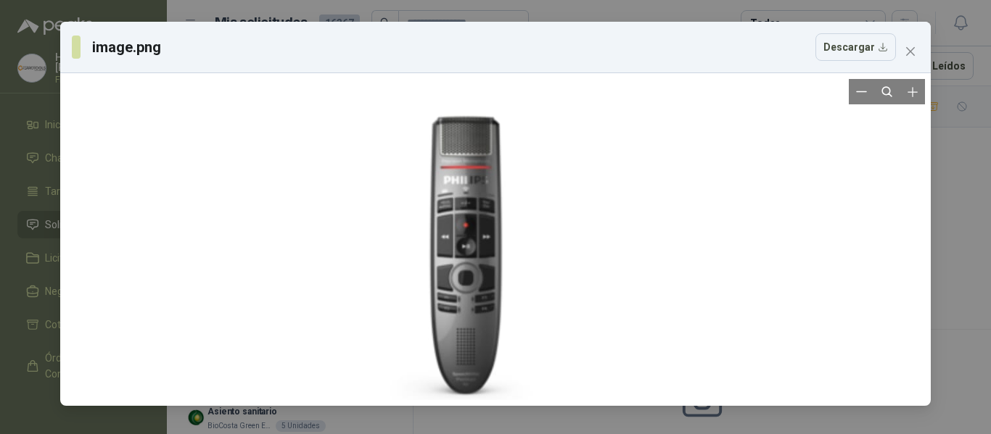
drag, startPoint x: 669, startPoint y: 120, endPoint x: 640, endPoint y: 251, distance: 133.9
click at [640, 251] on div at bounding box center [465, 385] width 483 height 1047
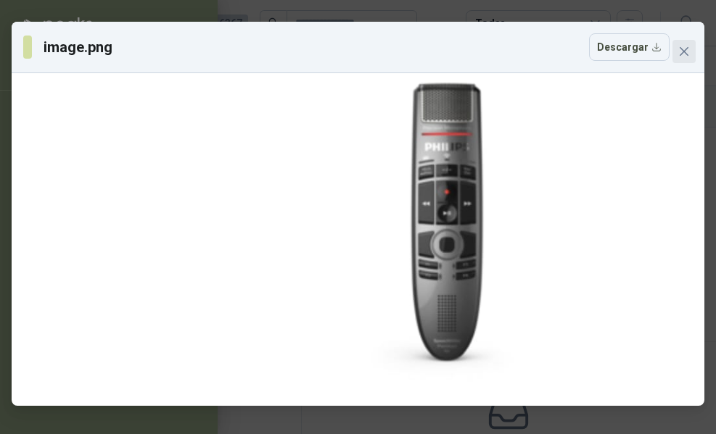
click at [679, 46] on icon "close" at bounding box center [684, 52] width 12 height 12
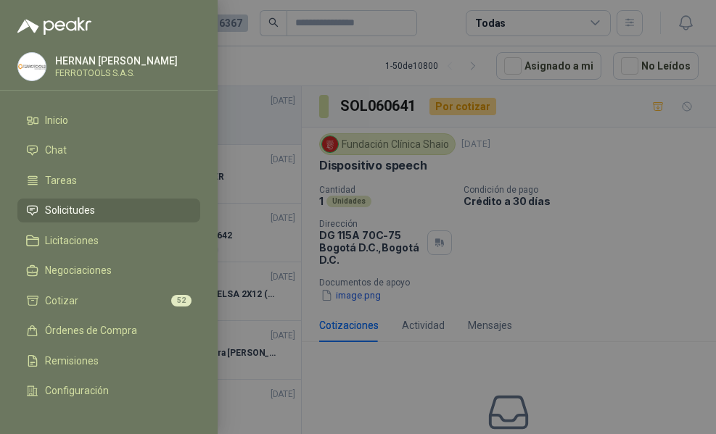
click at [580, 257] on div at bounding box center [358, 217] width 716 height 434
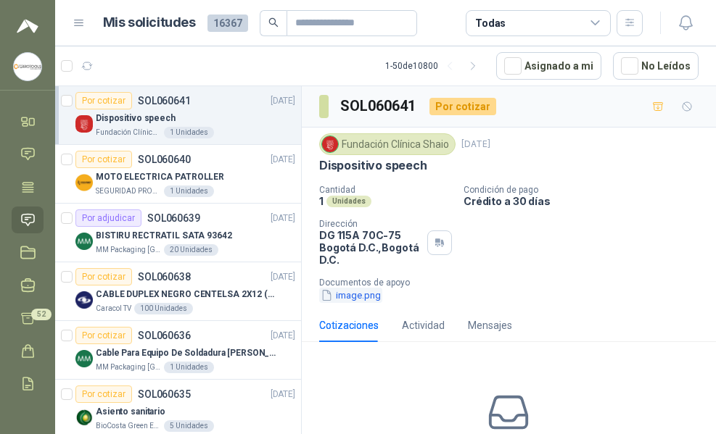
click at [369, 298] on button "image.png" at bounding box center [350, 295] width 63 height 15
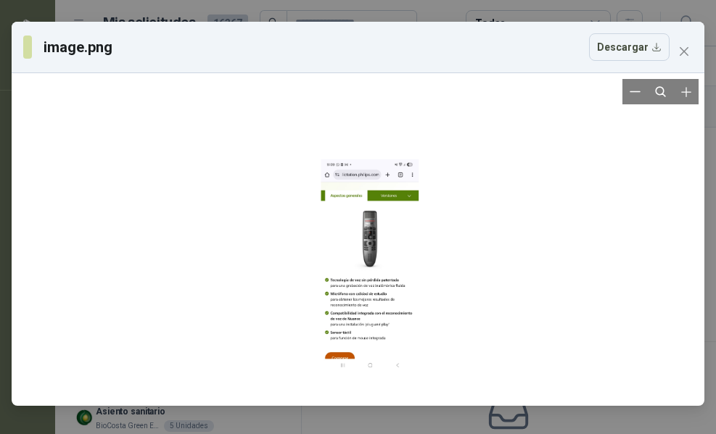
click at [419, 307] on div at bounding box center [357, 239] width 681 height 321
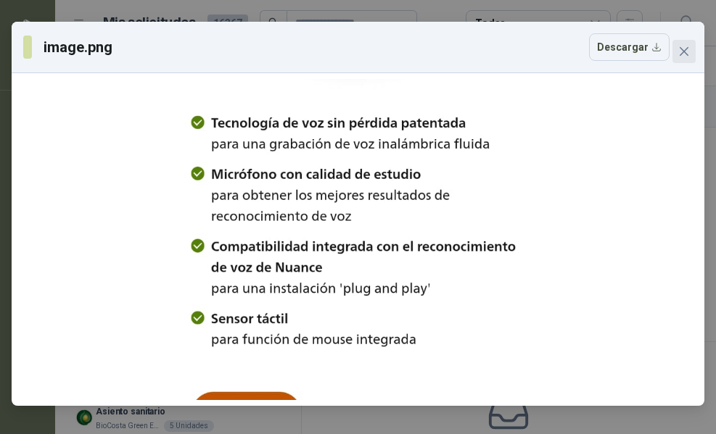
click at [683, 53] on icon "close" at bounding box center [683, 51] width 9 height 9
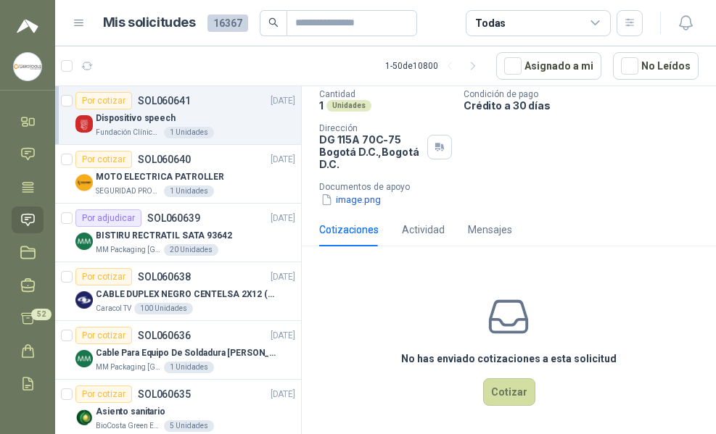
scroll to position [99, 0]
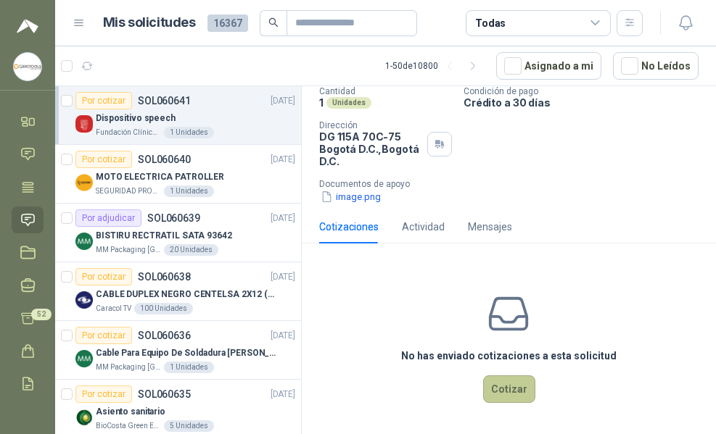
click at [519, 403] on button "Cotizar" at bounding box center [509, 390] width 52 height 28
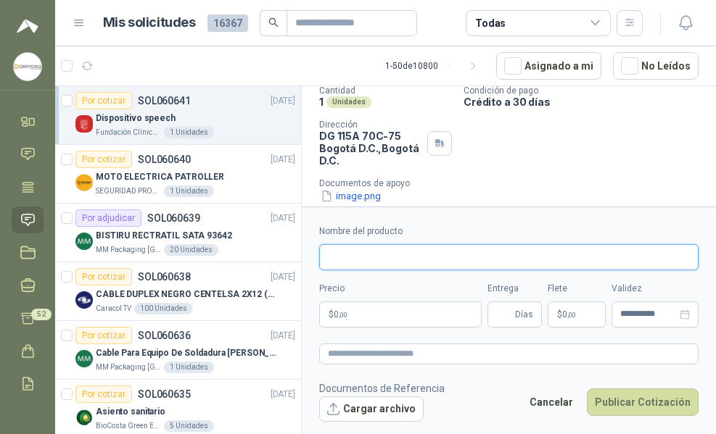
click at [457, 254] on input "Nombre del producto" at bounding box center [508, 257] width 379 height 26
paste input "**********"
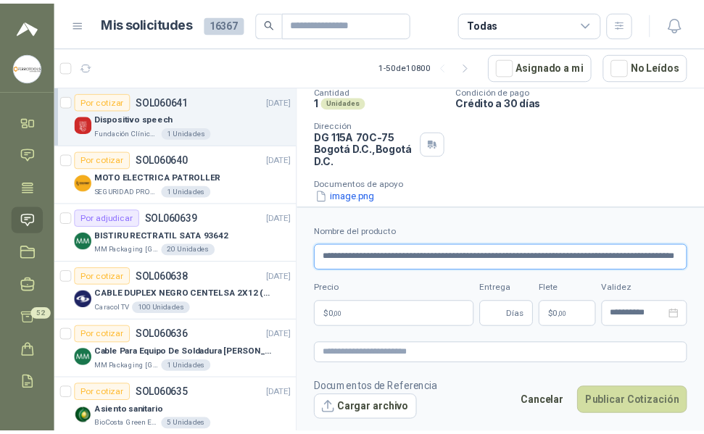
scroll to position [0, 51]
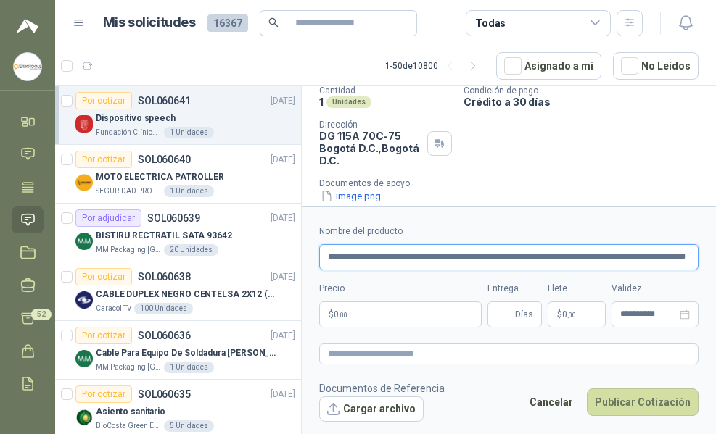
type input "**********"
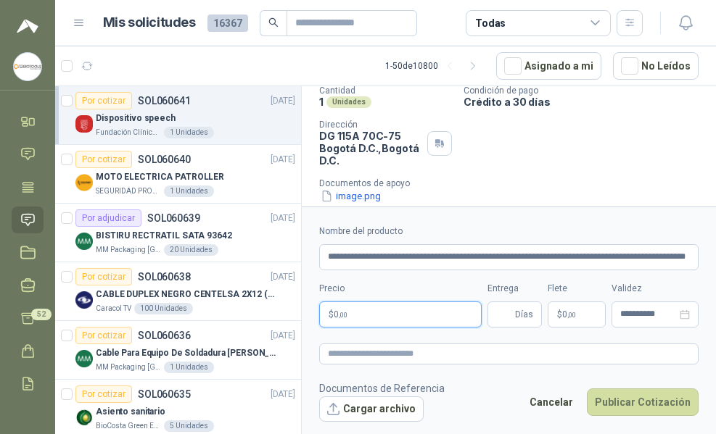
click at [447, 318] on p "$ 0 ,00" at bounding box center [400, 315] width 162 height 26
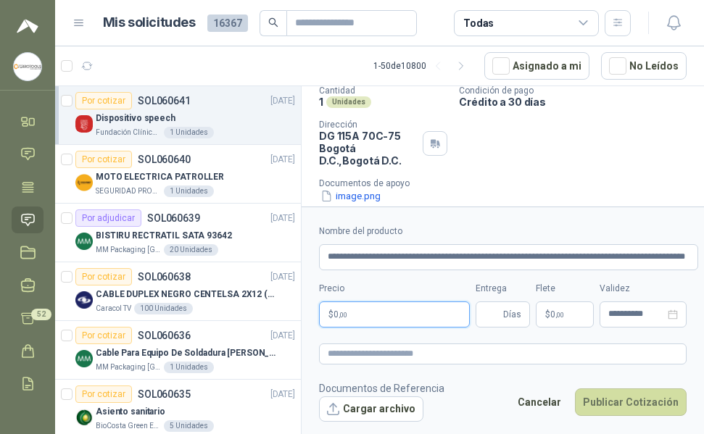
scroll to position [0, 0]
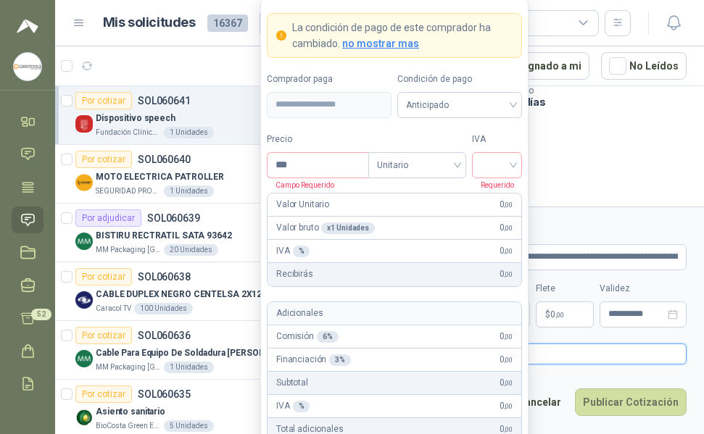
click at [592, 348] on textarea at bounding box center [503, 354] width 368 height 21
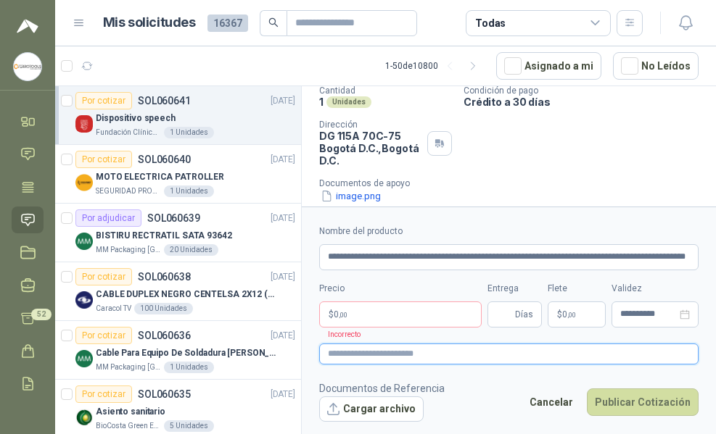
paste textarea "**********"
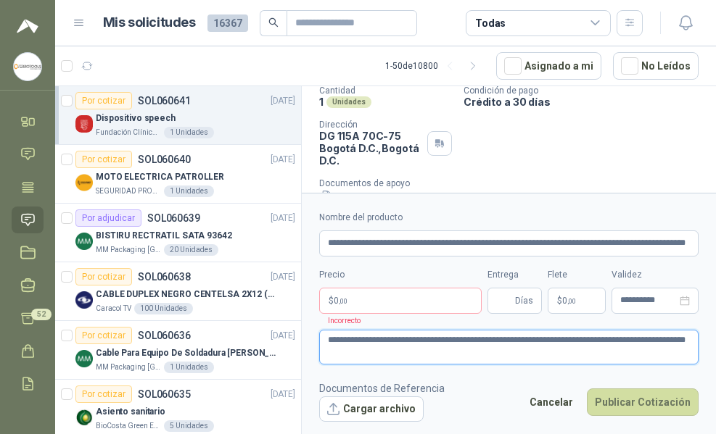
type textarea "**********"
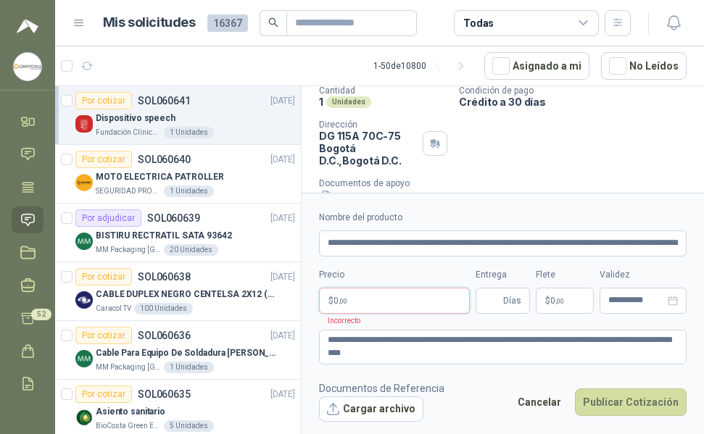
click at [425, 299] on body "HERNAN RUALES FERROTOOLS S.A.S. Inicio Chat Tareas Solicitudes Licitaciones Neg…" at bounding box center [352, 217] width 704 height 434
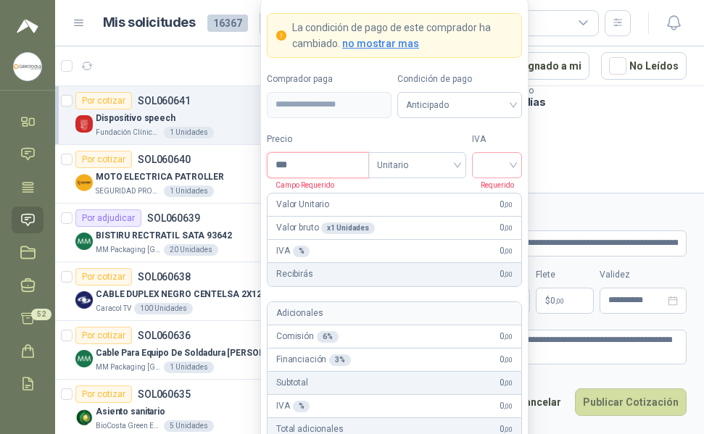
click at [328, 167] on input "***" at bounding box center [318, 165] width 101 height 25
type input "**********"
click at [500, 162] on input "search" at bounding box center [497, 164] width 33 height 22
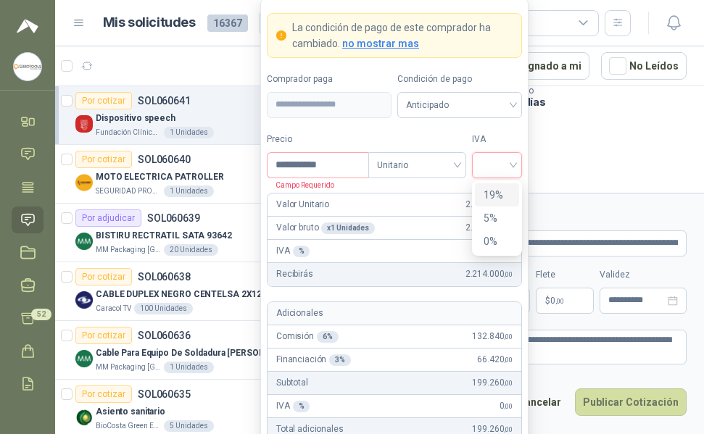
click at [495, 189] on div "19%" at bounding box center [497, 195] width 27 height 16
click at [500, 142] on label "IVA" at bounding box center [497, 140] width 50 height 14
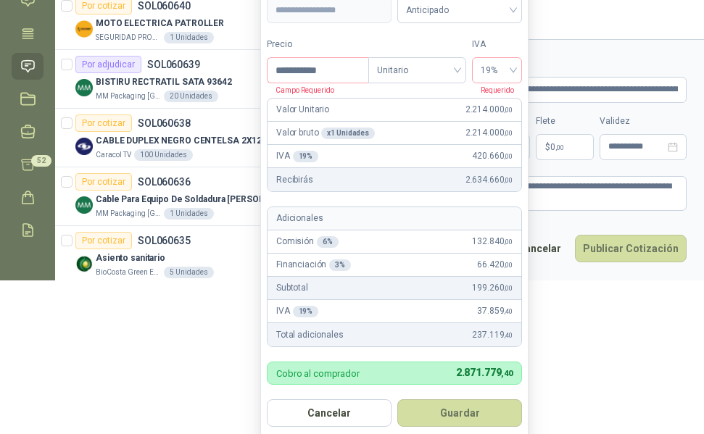
scroll to position [162, 0]
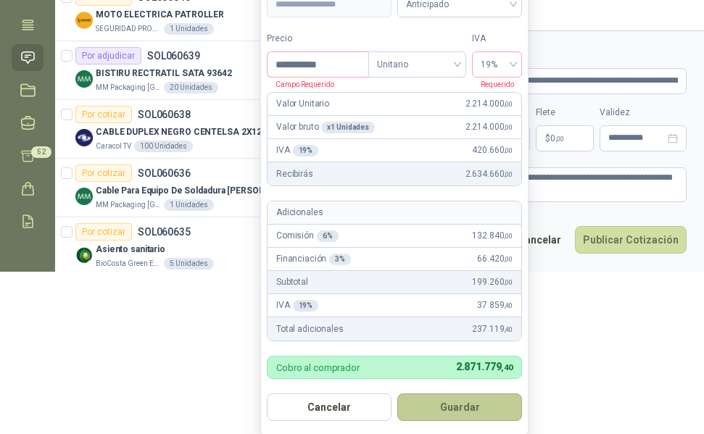
click at [488, 406] on button "Guardar" at bounding box center [459, 408] width 125 height 28
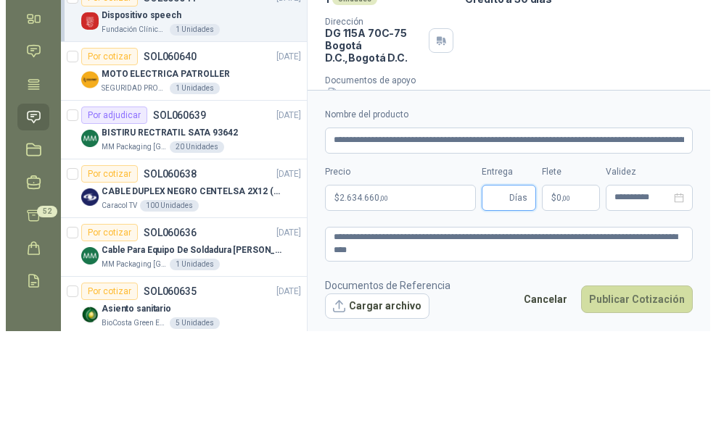
scroll to position [0, 0]
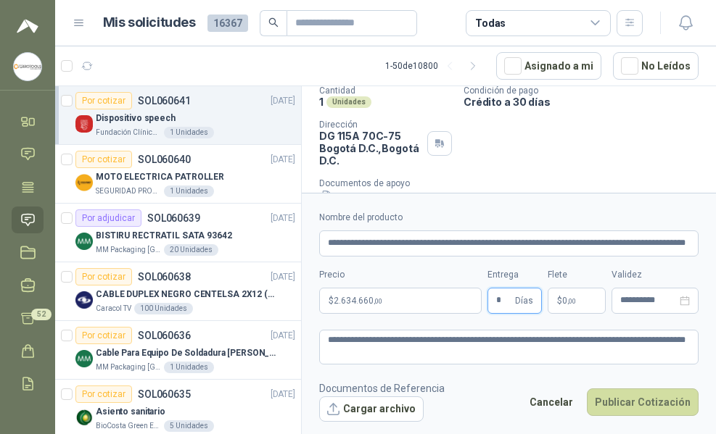
type input "*"
click at [511, 387] on footer "Documentos de Referencia Cargar archivo Cancelar Publicar Cotización" at bounding box center [508, 402] width 379 height 42
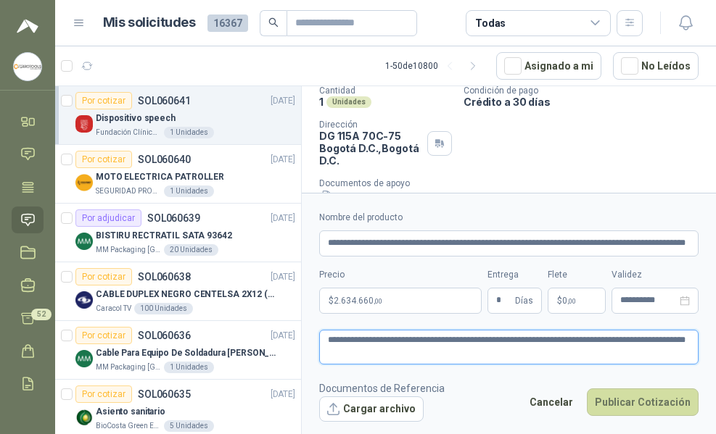
click at [521, 353] on textarea "**********" at bounding box center [508, 347] width 379 height 35
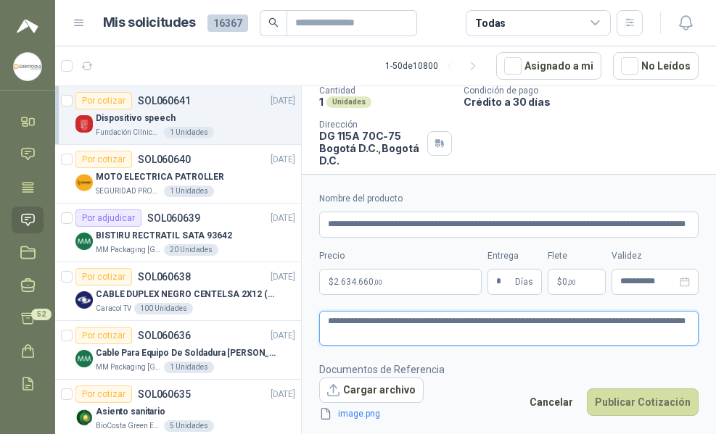
click at [458, 340] on textarea "**********" at bounding box center [508, 328] width 379 height 35
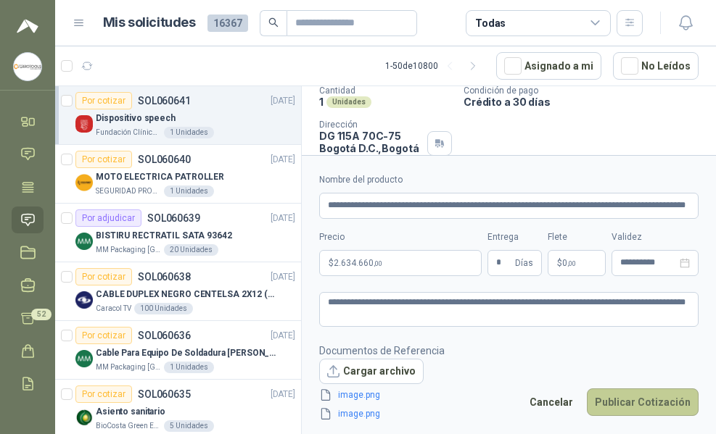
click at [637, 405] on button "Publicar Cotización" at bounding box center [643, 403] width 112 height 28
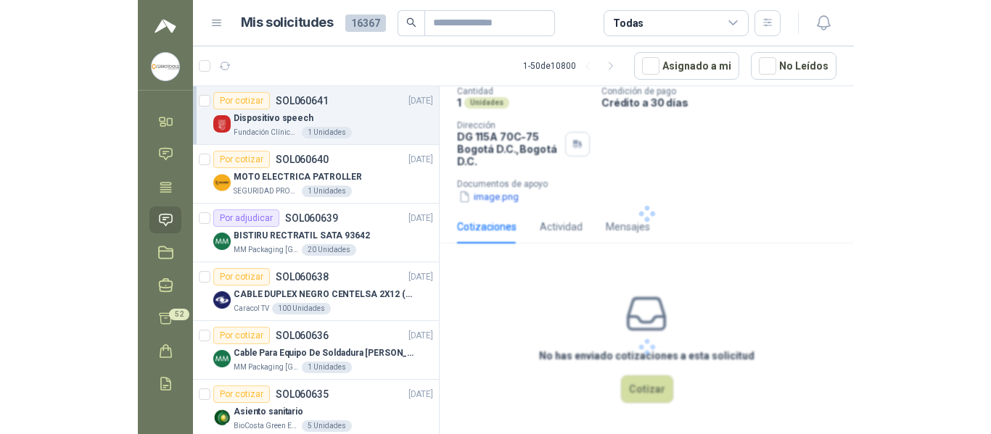
scroll to position [43, 0]
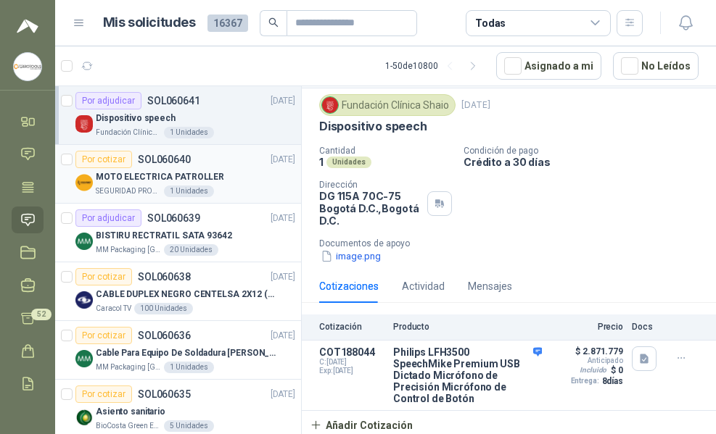
click at [232, 170] on div "MOTO ELECTRICA PATROLLER" at bounding box center [195, 176] width 199 height 17
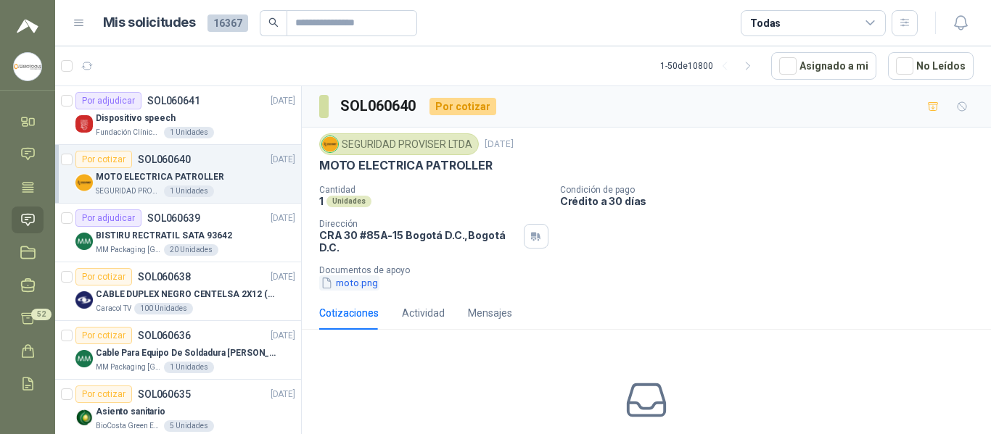
click at [368, 282] on button "moto.png" at bounding box center [349, 283] width 60 height 15
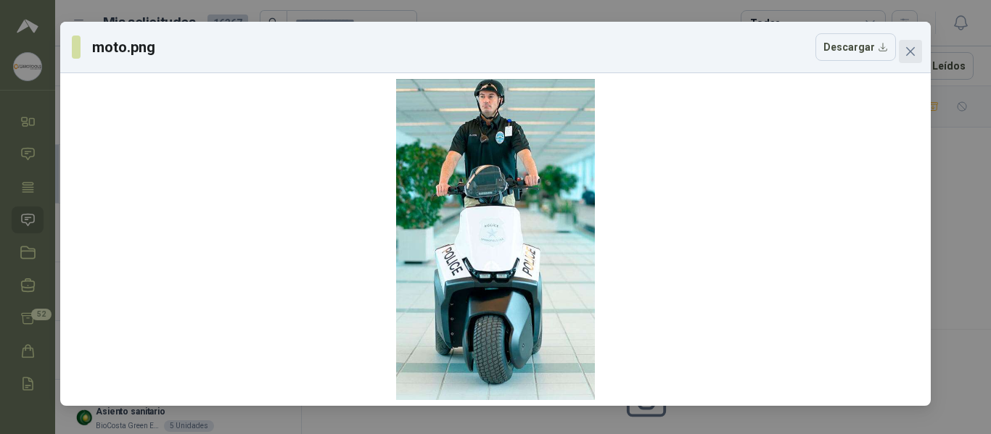
click at [916, 51] on span "Close" at bounding box center [909, 52] width 23 height 12
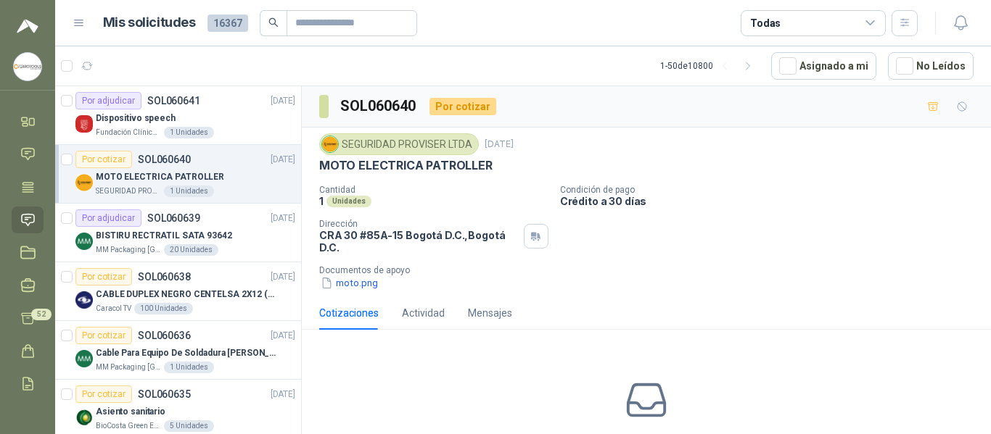
click at [725, 284] on div "moto.png" at bounding box center [652, 283] width 666 height 15
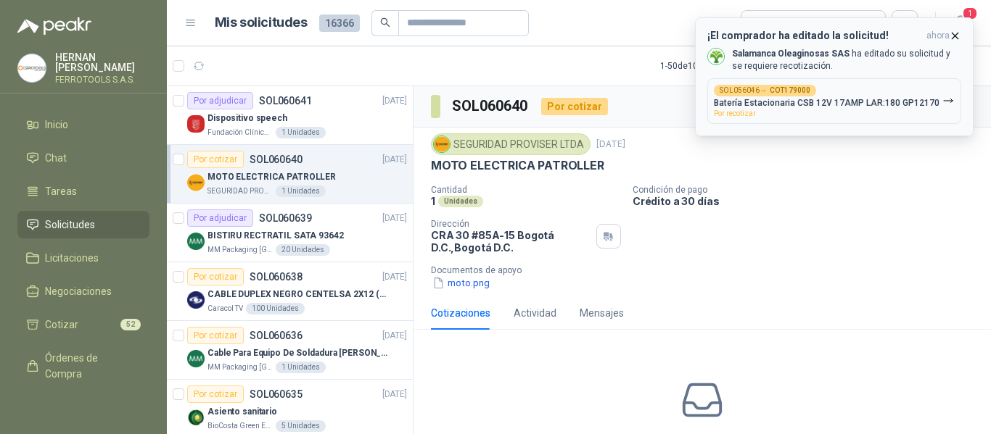
click at [889, 113] on div "SOL056046 → COT179000 Batería Estacionaria CSB 12V 17AMP LAR:180 GP12170 Por re…" at bounding box center [827, 101] width 226 height 33
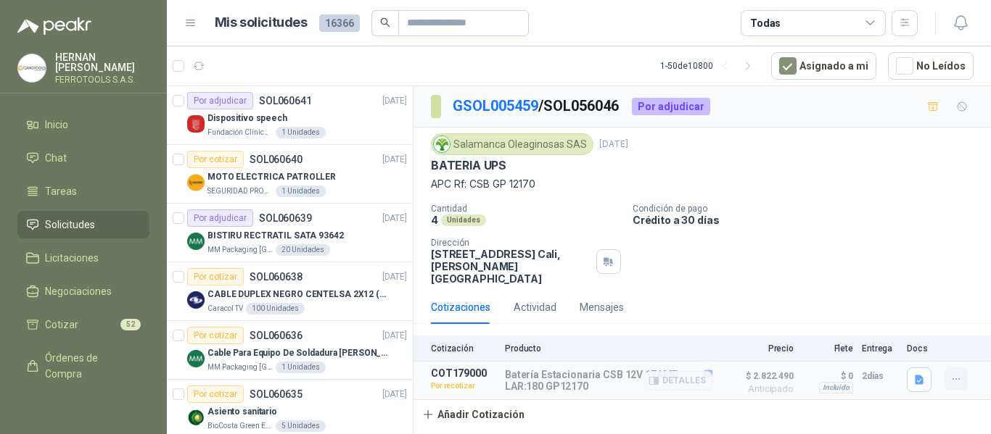
click at [960, 373] on icon "button" at bounding box center [956, 379] width 12 height 12
click at [646, 371] on button "Detalles" at bounding box center [678, 381] width 68 height 20
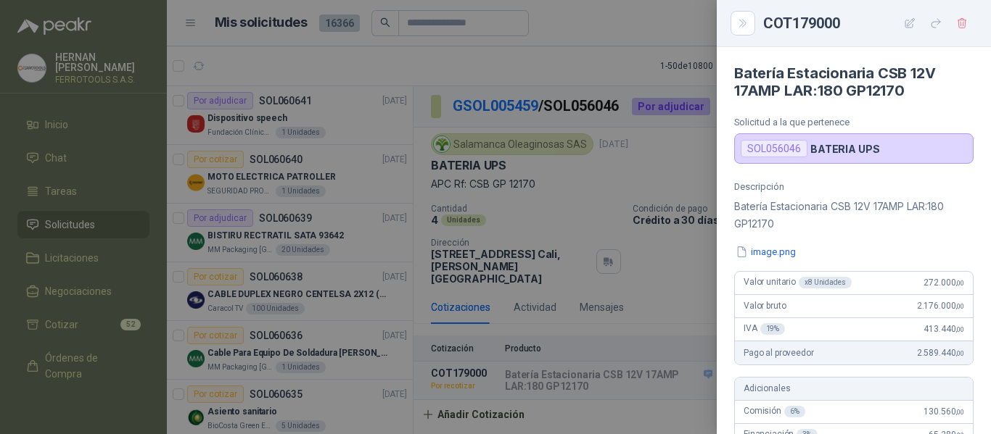
scroll to position [573, 0]
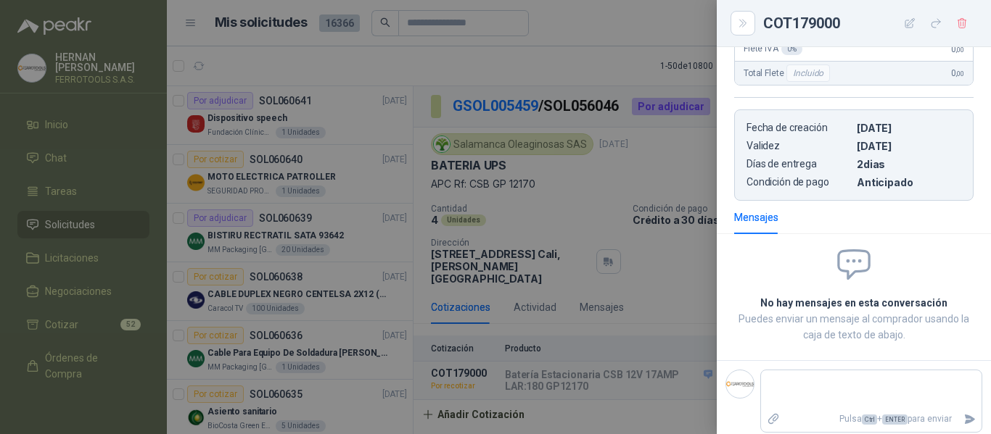
click at [534, 292] on div at bounding box center [495, 217] width 991 height 434
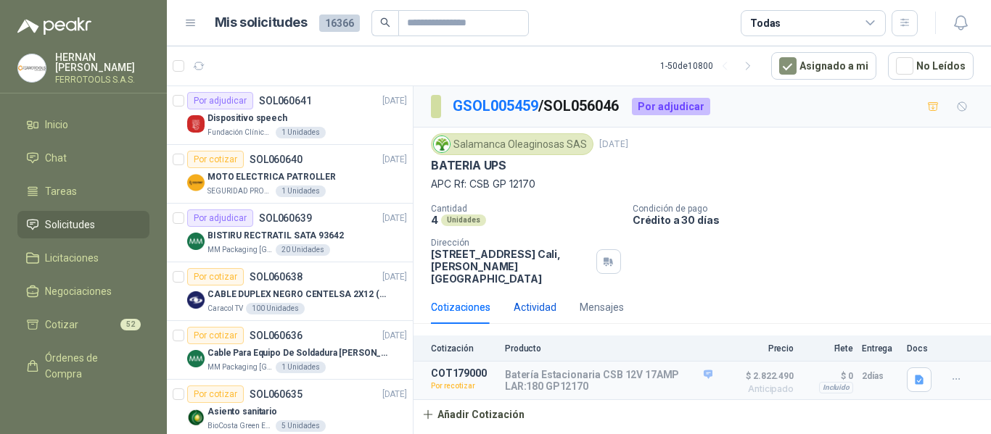
click at [534, 299] on div "Actividad" at bounding box center [534, 307] width 43 height 16
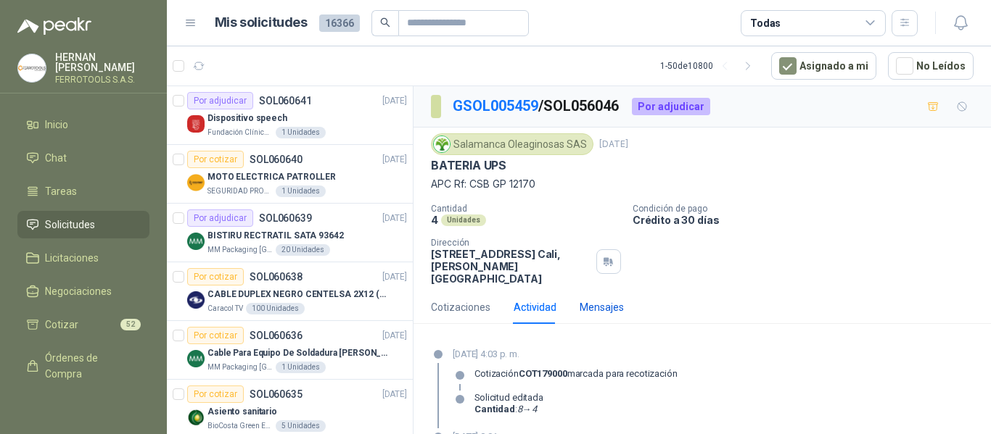
click at [598, 299] on div "Mensajes" at bounding box center [601, 307] width 44 height 16
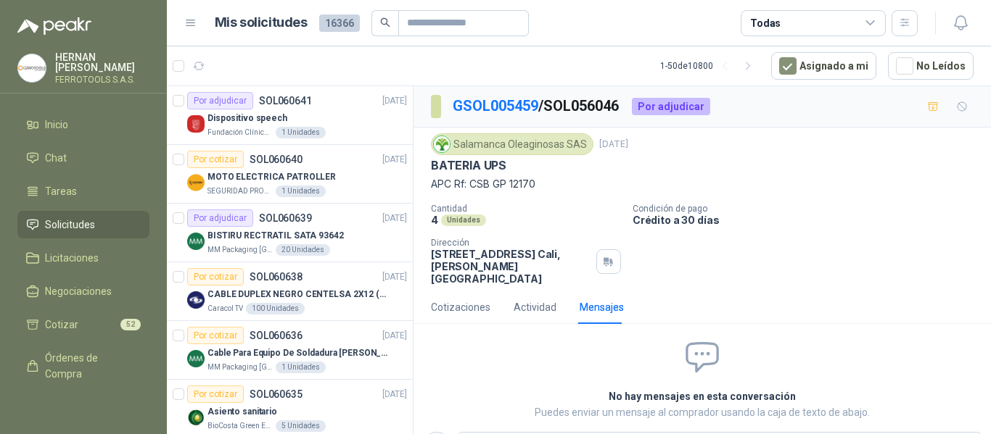
scroll to position [4, 0]
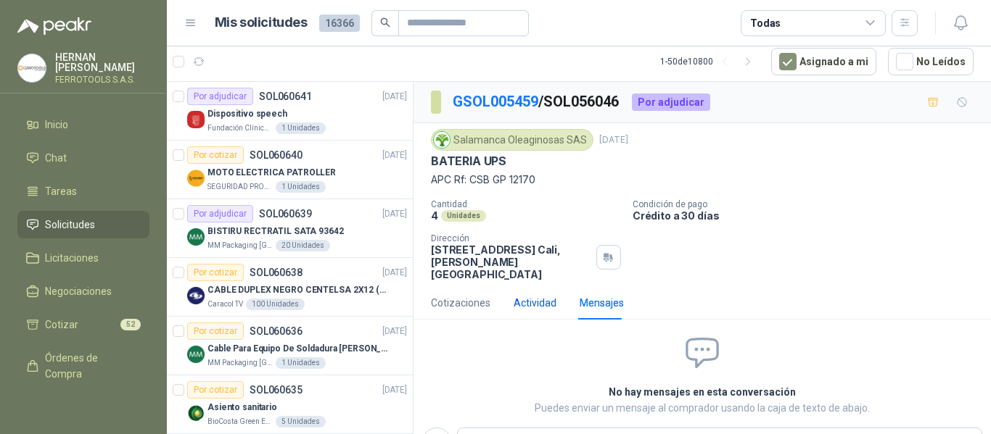
click at [544, 295] on div "Actividad" at bounding box center [534, 303] width 43 height 16
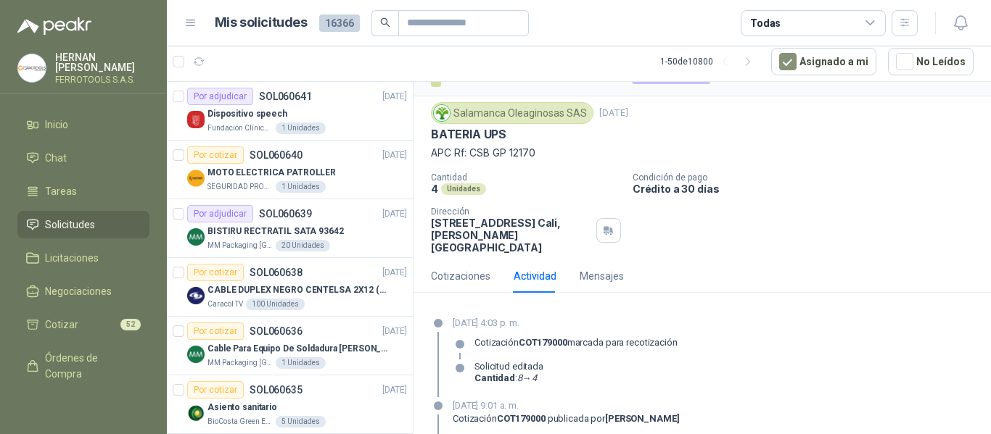
scroll to position [0, 0]
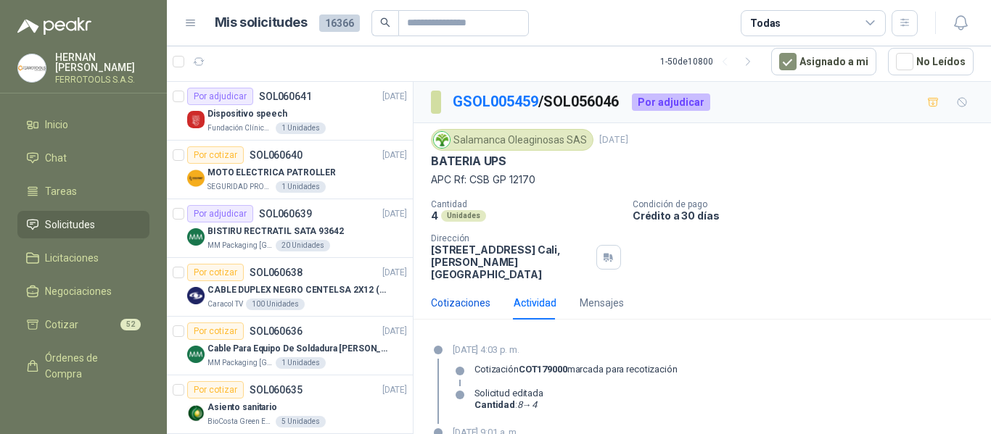
click at [458, 295] on div "Cotizaciones" at bounding box center [460, 303] width 59 height 16
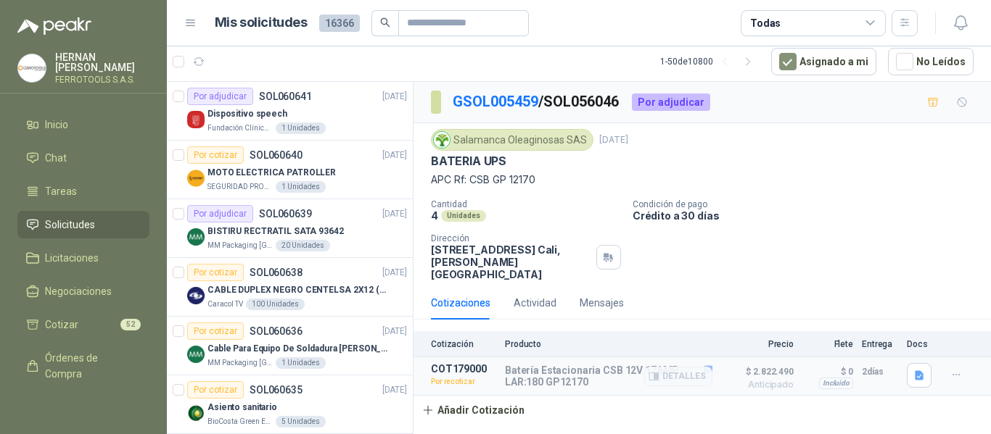
click at [560, 370] on p "Batería Estacionaria CSB 12V 17AMP LAR:180 GP12170" at bounding box center [608, 376] width 207 height 23
click at [919, 370] on button "button" at bounding box center [918, 375] width 25 height 25
click at [896, 326] on button "image.png" at bounding box center [890, 331] width 63 height 15
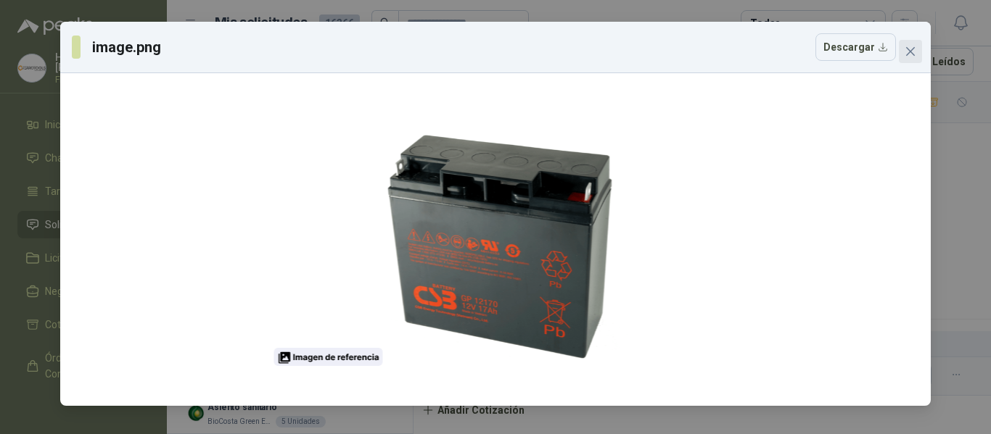
click at [912, 49] on icon "close" at bounding box center [910, 51] width 9 height 9
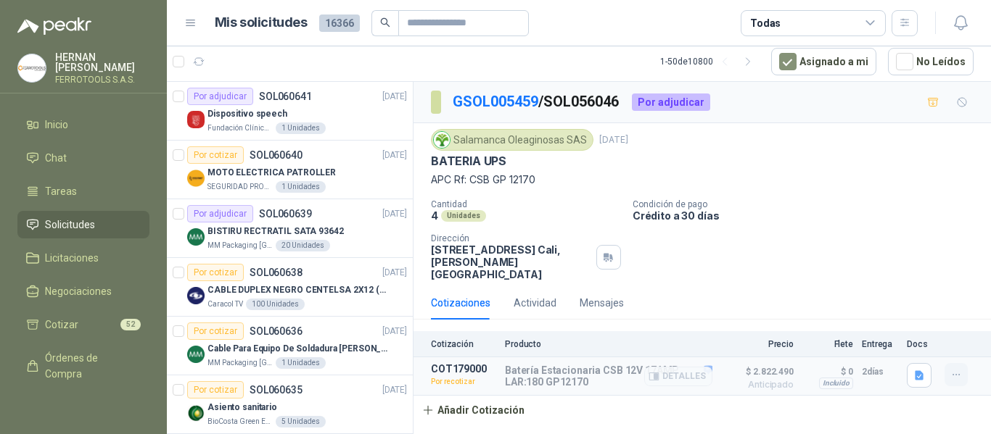
click at [956, 369] on icon "button" at bounding box center [956, 375] width 12 height 12
click at [915, 330] on button "Re-cotizar" at bounding box center [927, 330] width 116 height 23
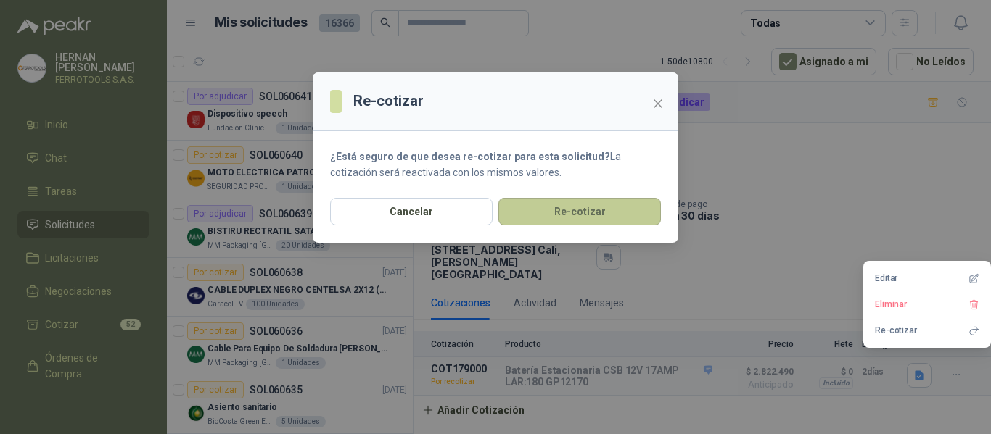
click at [617, 218] on button "Re-cotizar" at bounding box center [579, 212] width 162 height 28
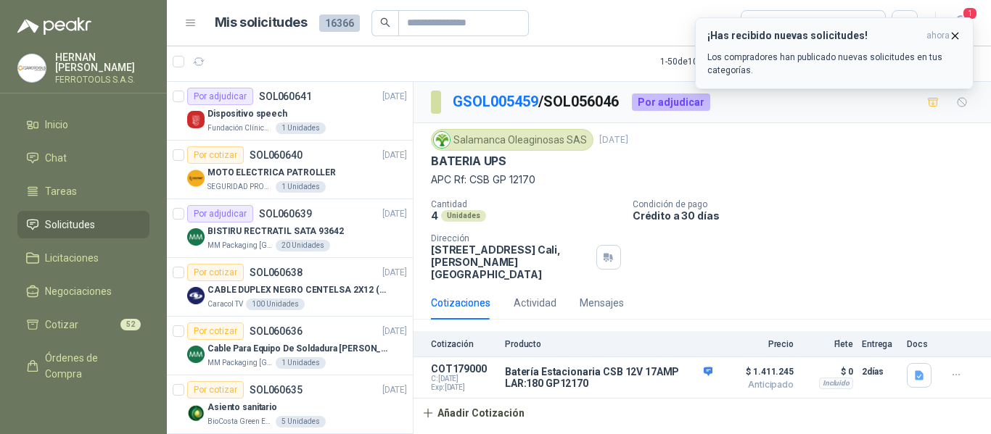
click at [838, 40] on h3 "¡Has recibido nuevas solicitudes!" at bounding box center [813, 36] width 213 height 12
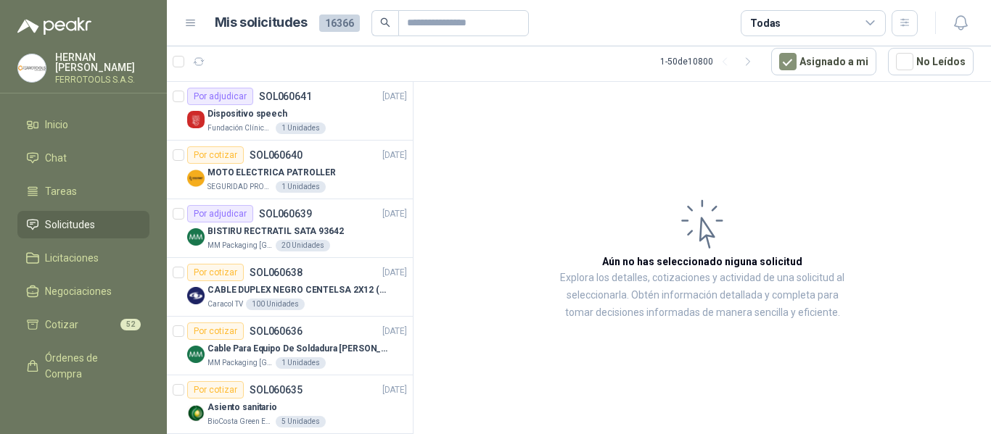
drag, startPoint x: 78, startPoint y: 254, endPoint x: 80, endPoint y: 215, distance: 38.5
click at [78, 254] on span "Licitaciones" at bounding box center [72, 258] width 54 height 16
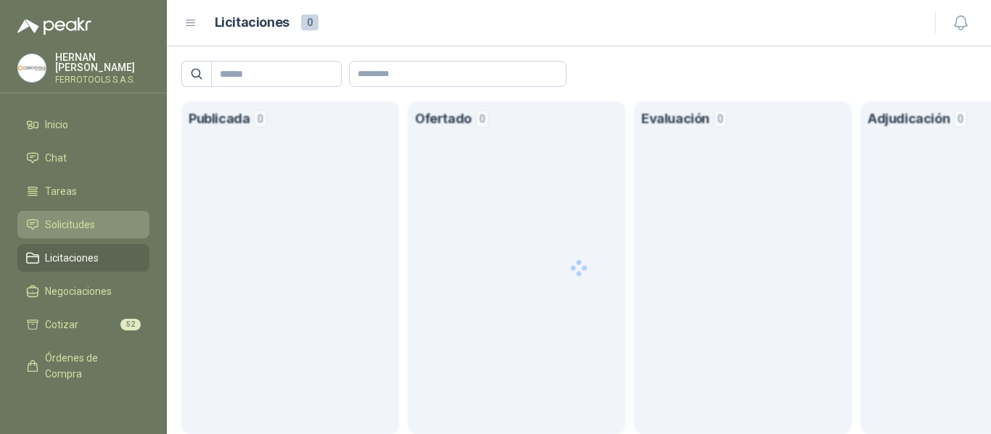
click at [83, 211] on link "Solicitudes" at bounding box center [83, 225] width 132 height 28
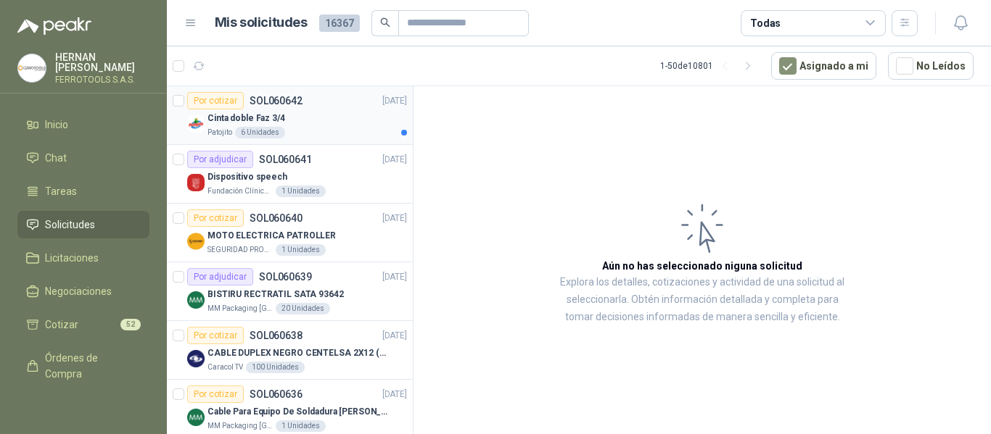
click at [304, 116] on div "Cinta doble Faz 3/4" at bounding box center [306, 117] width 199 height 17
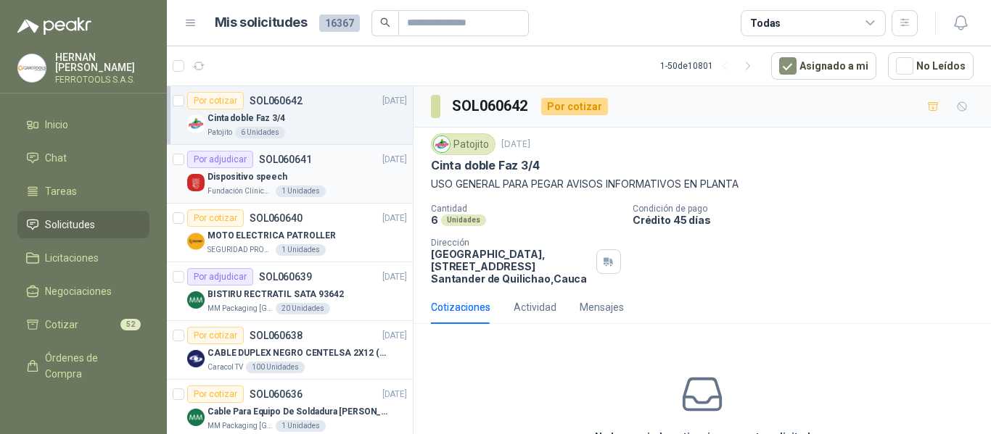
click at [368, 183] on div "Dispositivo speech" at bounding box center [306, 176] width 199 height 17
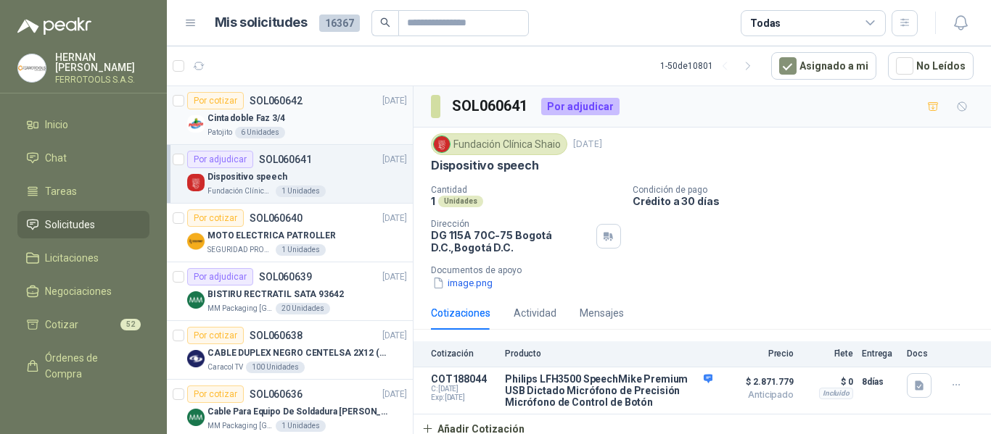
click at [336, 117] on div "Cinta doble Faz 3/4" at bounding box center [306, 117] width 199 height 17
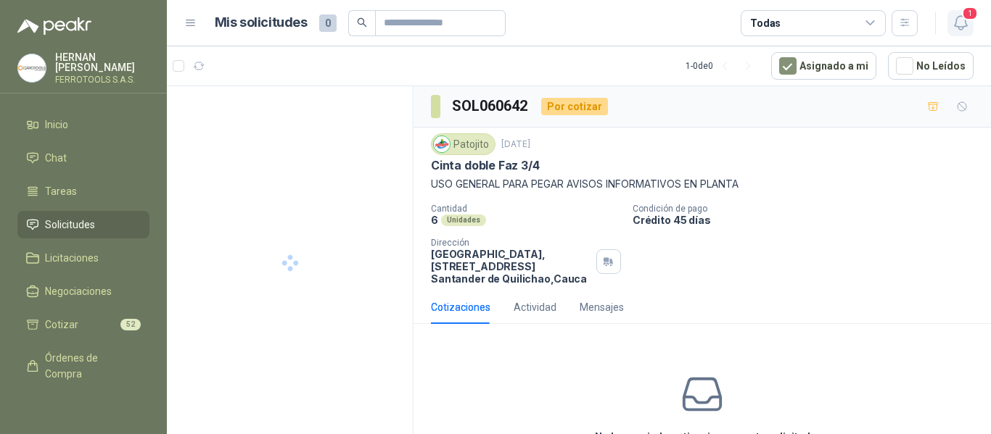
click at [966, 20] on span "1" at bounding box center [970, 14] width 16 height 14
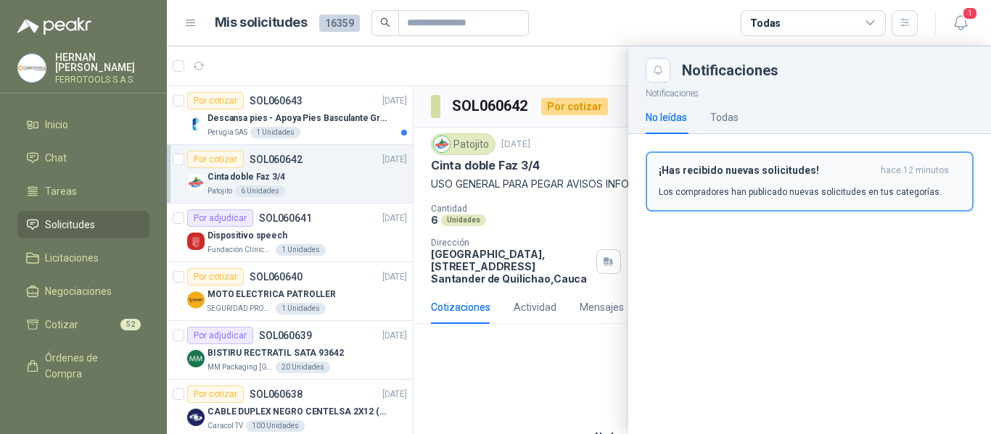
click at [772, 183] on div "¡Has recibido nuevas solicitudes! hace 12 minutos Los compradores han publicado…" at bounding box center [809, 182] width 302 height 34
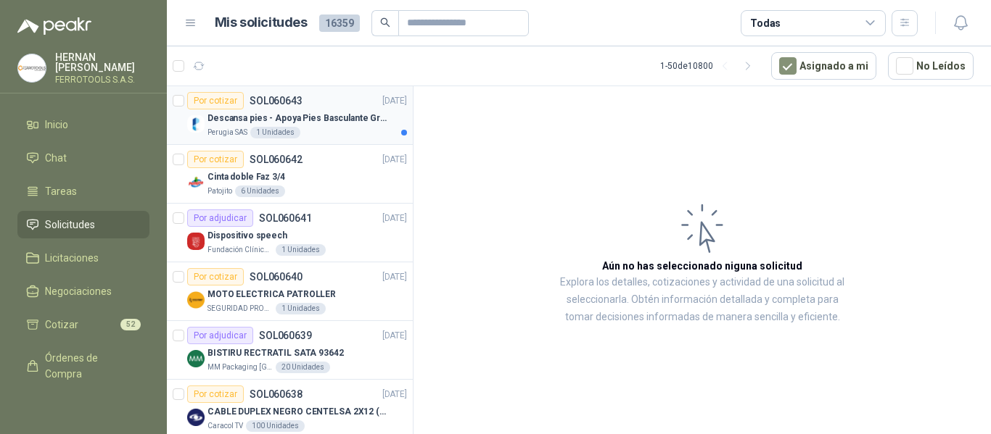
click at [359, 123] on p "Descansa pies - Apoya Pies Basculante Graduable Ergonómico" at bounding box center [297, 119] width 181 height 14
